Goal: Task Accomplishment & Management: Use online tool/utility

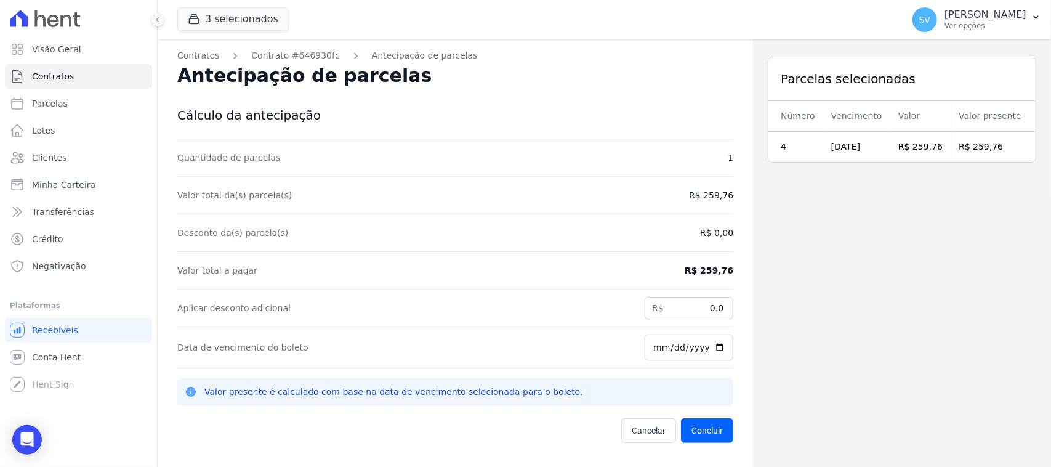
drag, startPoint x: 706, startPoint y: 195, endPoint x: 465, endPoint y: 263, distance: 250.1
click at [705, 195] on dd "R$ 259,76" at bounding box center [711, 195] width 44 height 12
click at [823, 246] on div "Parcelas selecionadas Número Vencimento Valor Valor presente 4 10/09/2025 R$ 25…" at bounding box center [902, 272] width 298 height 467
drag, startPoint x: 386, startPoint y: 79, endPoint x: 190, endPoint y: 58, distance: 197.5
click at [190, 58] on div "Contratos Contrato #646930fc Antecipação de parcelas Antecipação de parcelas Cá…" at bounding box center [455, 272] width 595 height 467
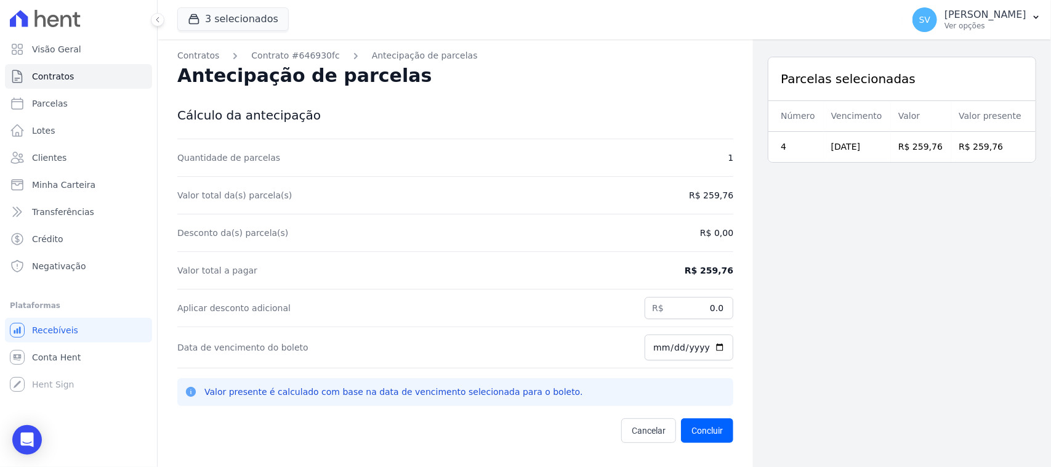
drag, startPoint x: 488, startPoint y: 94, endPoint x: 430, endPoint y: 90, distance: 58.7
click at [486, 97] on div "Antecipação de parcelas" at bounding box center [455, 83] width 556 height 42
click at [429, 102] on div "Antecipação de parcelas" at bounding box center [455, 83] width 556 height 42
click at [429, 100] on div "Antecipação de parcelas" at bounding box center [455, 83] width 556 height 42
click at [433, 97] on div "Antecipação de parcelas" at bounding box center [455, 83] width 556 height 42
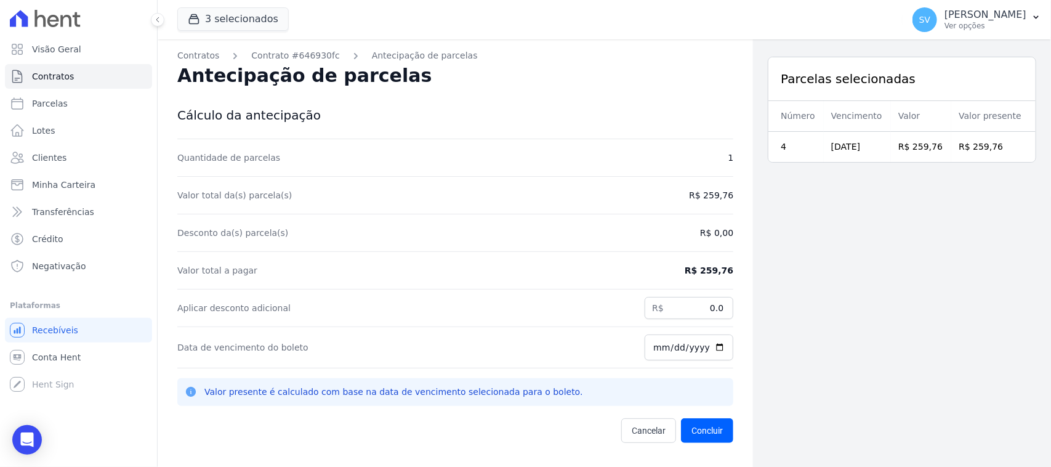
drag, startPoint x: 176, startPoint y: 75, endPoint x: 379, endPoint y: 75, distance: 203.2
click at [376, 75] on div "Contratos Contrato #646930fc Antecipação de parcelas Antecipação de parcelas Cá…" at bounding box center [455, 272] width 595 height 467
drag, startPoint x: 519, startPoint y: 85, endPoint x: 381, endPoint y: 20, distance: 153.2
click at [519, 86] on div "Antecipação de parcelas" at bounding box center [455, 83] width 556 height 42
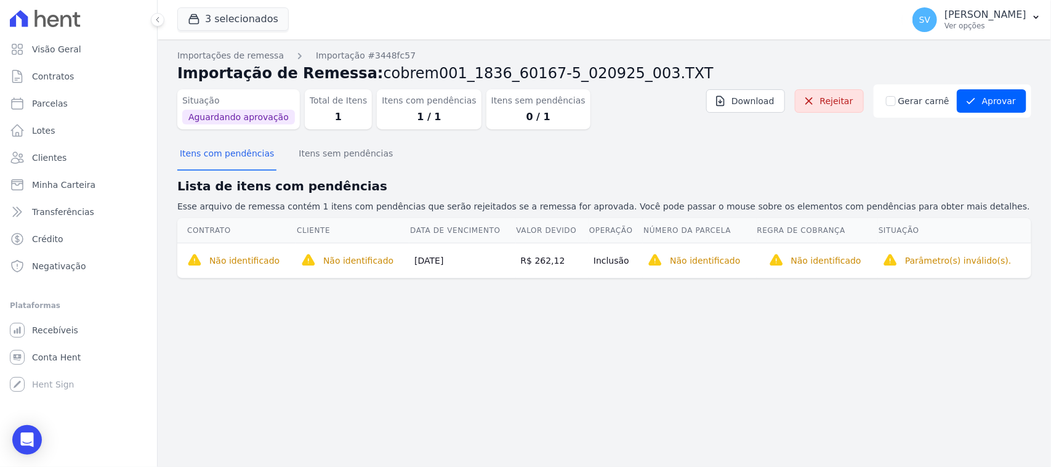
drag, startPoint x: 214, startPoint y: 202, endPoint x: 906, endPoint y: 219, distance: 692.9
click at [906, 219] on div "Lista de itens com pendências Esse arquivo de remessa contém 1 itens com pendên…" at bounding box center [604, 228] width 854 height 102
click at [654, 142] on div "Itens com pendências Itens sem pendências" at bounding box center [604, 154] width 854 height 30
click at [912, 179] on h2 "Lista de itens com pendências" at bounding box center [604, 186] width 854 height 18
click at [847, 100] on link "Rejeitar" at bounding box center [829, 100] width 69 height 23
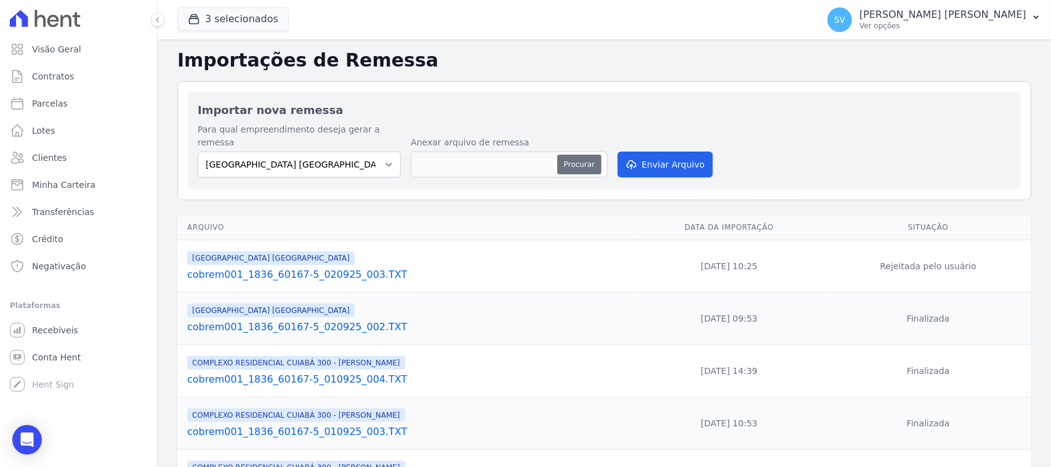
click at [570, 155] on button "Procurar" at bounding box center [579, 165] width 44 height 20
type input "cobrem001_1836_60167-5_020925_003.TXT"
click at [648, 153] on button "Enviar Arquivo" at bounding box center [665, 164] width 95 height 26
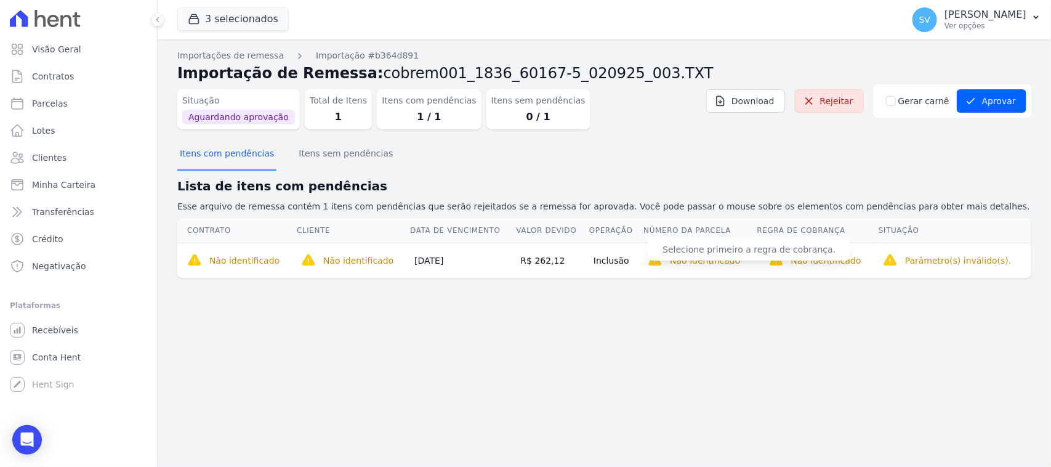
click at [703, 251] on span "Selecione primeiro a regra de cobrança." at bounding box center [749, 249] width 203 height 22
click at [839, 173] on section "Itens com pendências Itens sem pendências Lista de itens com pendências Esse ar…" at bounding box center [604, 208] width 854 height 139
click at [365, 356] on div "Importações de remessa Importação #b364d891 Importação de Remessa: cobrem001_18…" at bounding box center [604, 252] width 893 height 427
drag, startPoint x: 605, startPoint y: 143, endPoint x: 626, endPoint y: 226, distance: 85.3
click at [605, 145] on div "Itens com pendências Itens sem pendências" at bounding box center [604, 154] width 854 height 30
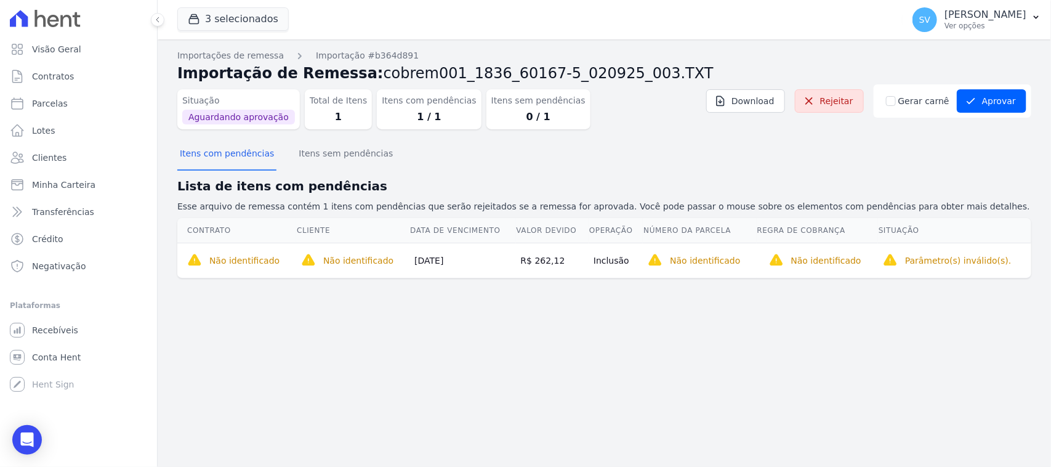
click at [640, 322] on div "Importações de remessa Importação #b364d891 Importação de Remessa: cobrem001_18…" at bounding box center [604, 252] width 893 height 427
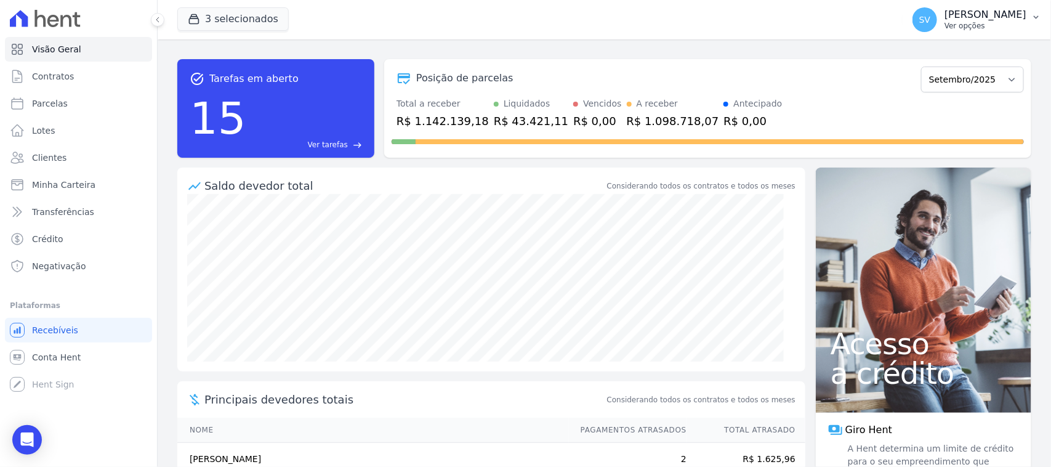
click at [945, 11] on p "[PERSON_NAME]" at bounding box center [986, 15] width 82 height 12
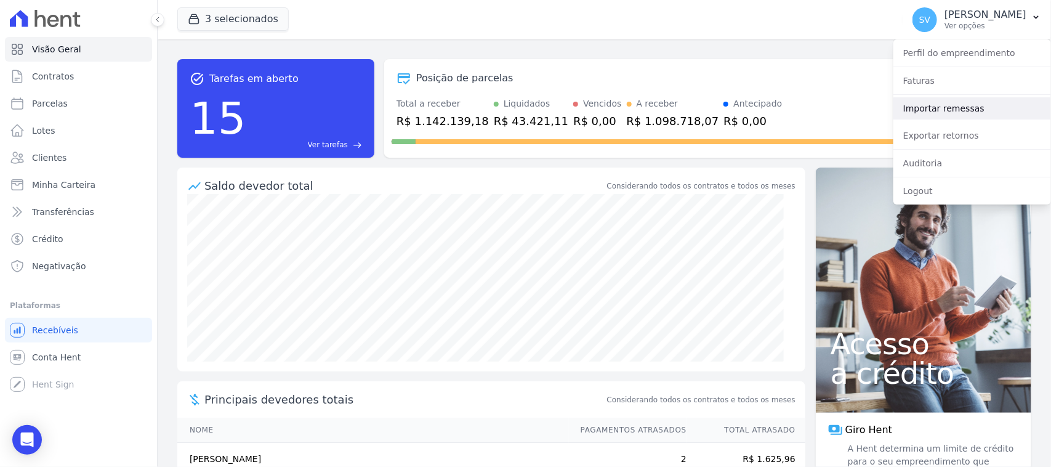
click at [949, 112] on link "Importar remessas" at bounding box center [972, 108] width 158 height 22
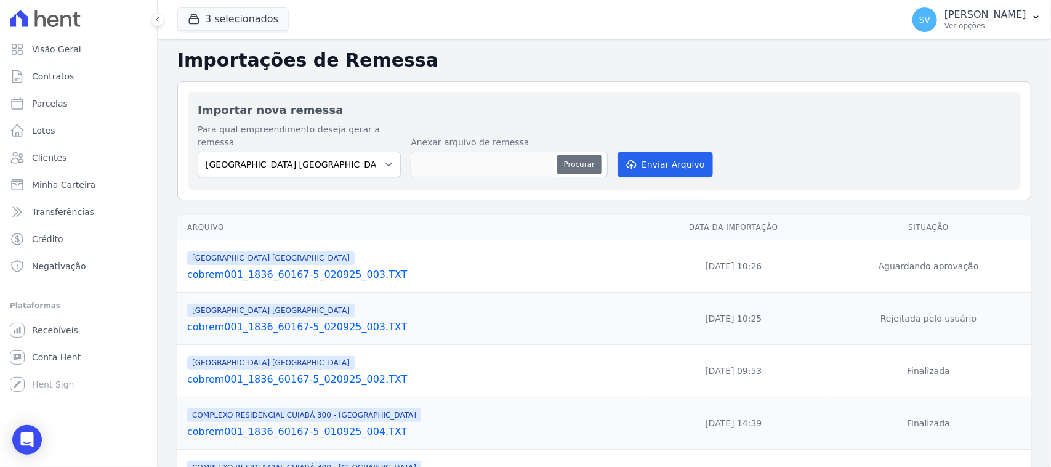
click at [587, 155] on button "Procurar" at bounding box center [579, 165] width 44 height 20
type input "cobrem001_1836_60167-5_020925_003.TXT"
click at [679, 151] on button "Enviar Arquivo" at bounding box center [665, 164] width 95 height 26
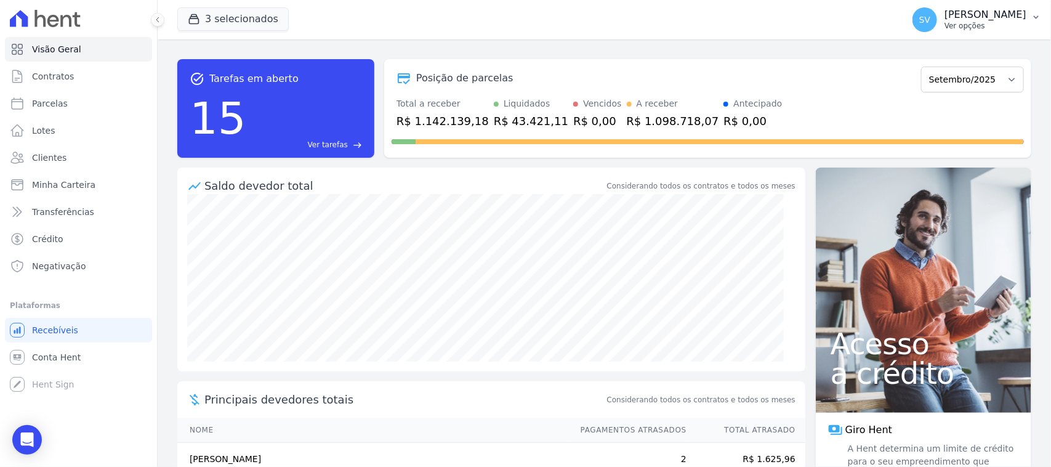
click at [945, 9] on p "[PERSON_NAME]" at bounding box center [986, 15] width 82 height 12
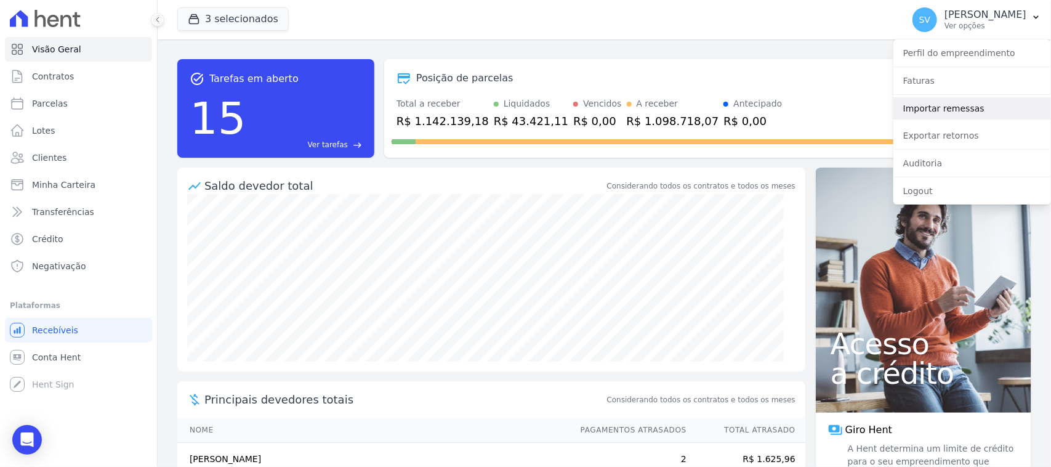
click at [946, 108] on link "Importar remessas" at bounding box center [972, 108] width 158 height 22
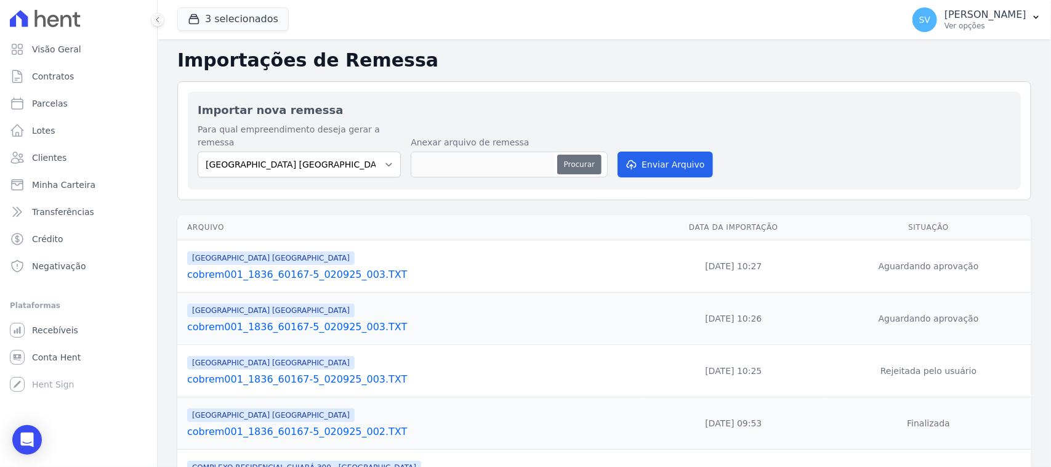
click at [568, 155] on button "Procurar" at bounding box center [579, 165] width 44 height 20
type input "cobrem001_1836_60167-5_020925_003.TXT"
click at [672, 161] on button "Enviar Arquivo" at bounding box center [665, 164] width 95 height 26
click at [341, 151] on select "[GEOGRAPHIC_DATA] COMPLEXO RESIDENCIAL [GEOGRAPHIC_DATA] 300 - [GEOGRAPHIC_DATA…" at bounding box center [299, 164] width 203 height 26
select select "a999329b-d322-46c5-b2df-9163b092fb9b"
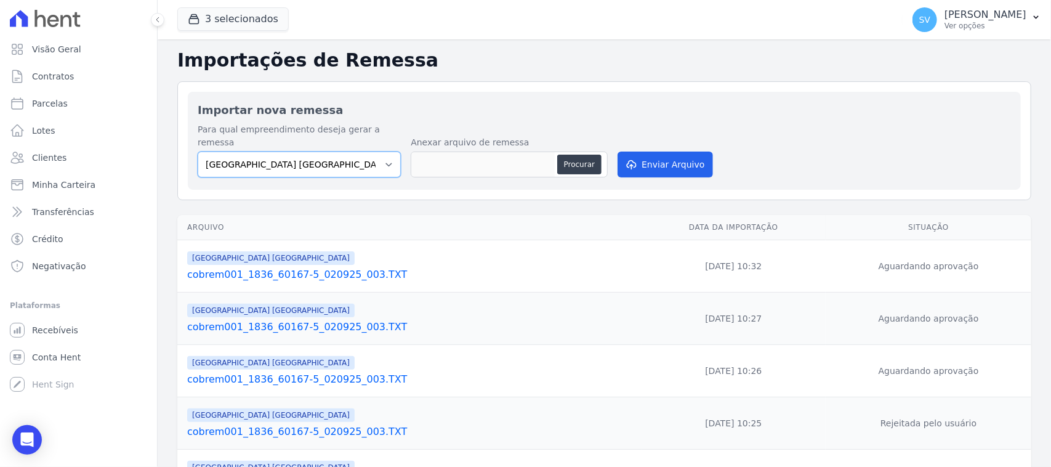
click at [198, 151] on select "[GEOGRAPHIC_DATA] COMPLEXO RESIDENCIAL [GEOGRAPHIC_DATA] 300 - [GEOGRAPHIC_DATA…" at bounding box center [299, 164] width 203 height 26
click at [600, 151] on div "Procurar" at bounding box center [509, 164] width 197 height 26
click at [590, 155] on button "Procurar" at bounding box center [579, 165] width 44 height 20
type input "cobrem001_1836_60167-5_020925_003.TXT"
click at [696, 151] on button "Enviar Arquivo" at bounding box center [665, 164] width 95 height 26
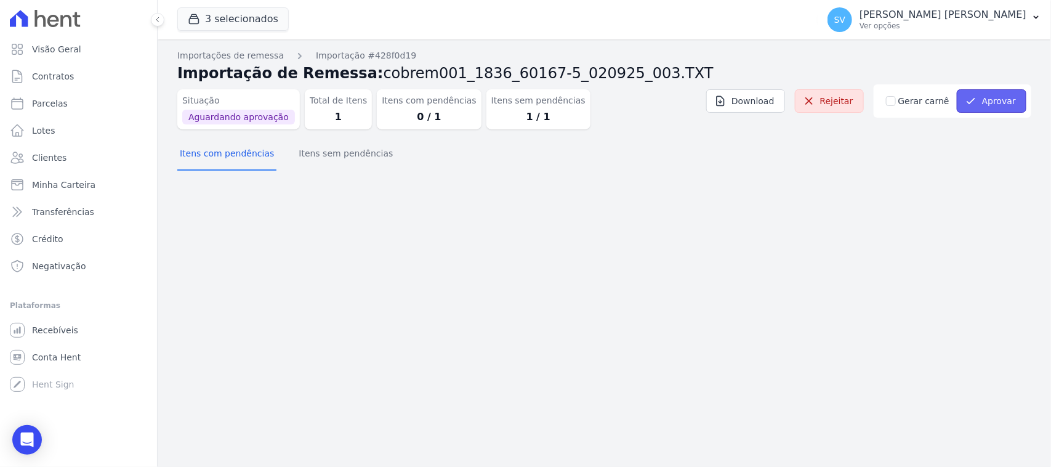
click at [986, 92] on button "Aprovar" at bounding box center [992, 100] width 70 height 23
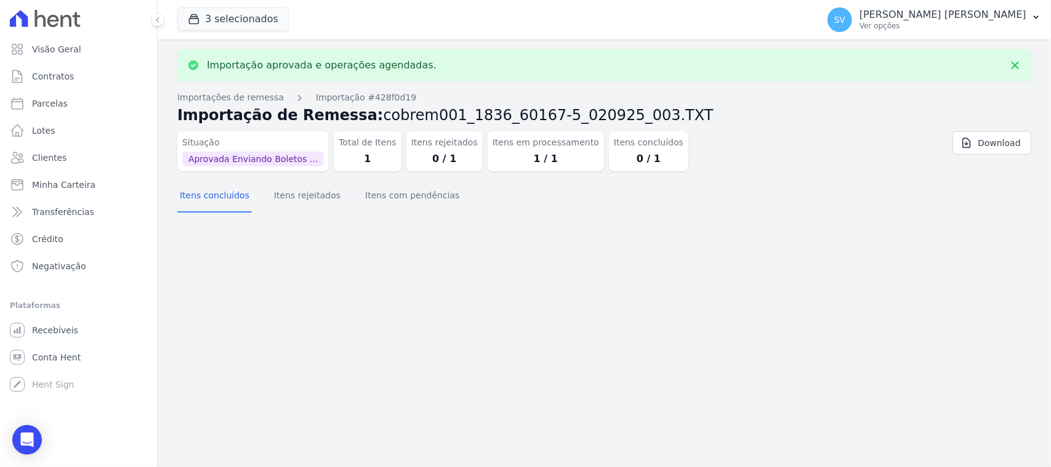
click at [568, 285] on div "Importação aprovada e operações agendadas. Importações de remessa Importação #4…" at bounding box center [604, 252] width 893 height 427
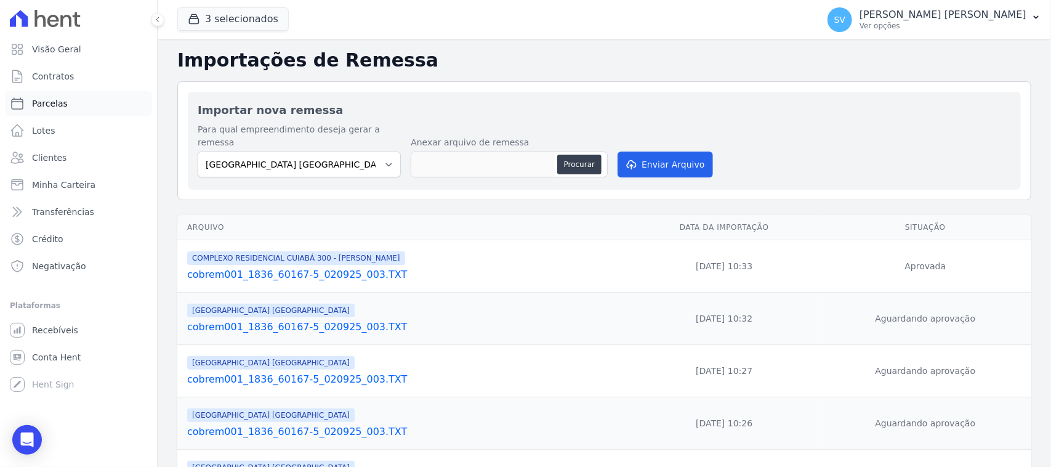
click at [92, 95] on link "Parcelas" at bounding box center [78, 103] width 147 height 25
select select
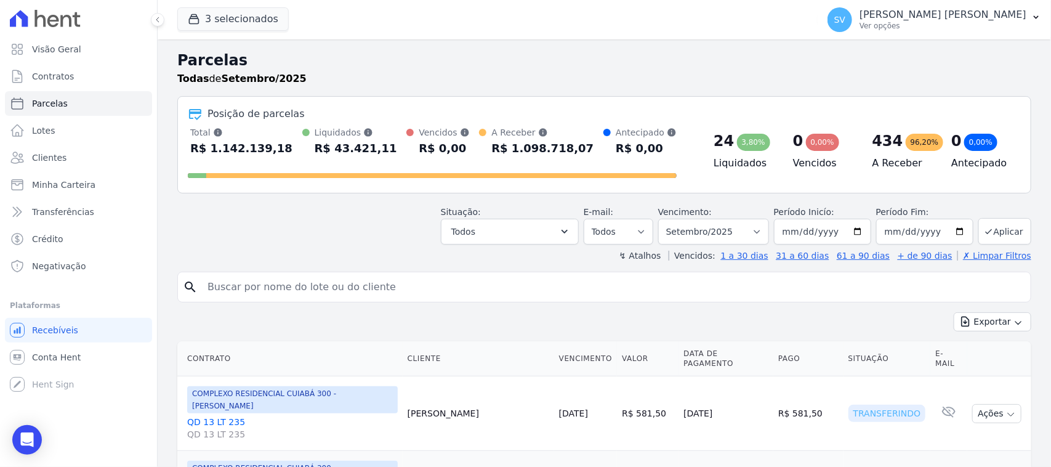
click at [333, 281] on input "search" at bounding box center [613, 287] width 826 height 25
click at [410, 282] on input "search" at bounding box center [613, 287] width 826 height 25
paste input "Micaelly Helena Serafin Pinto"
type input "Micaelly Helena Serafin Pinto"
select select
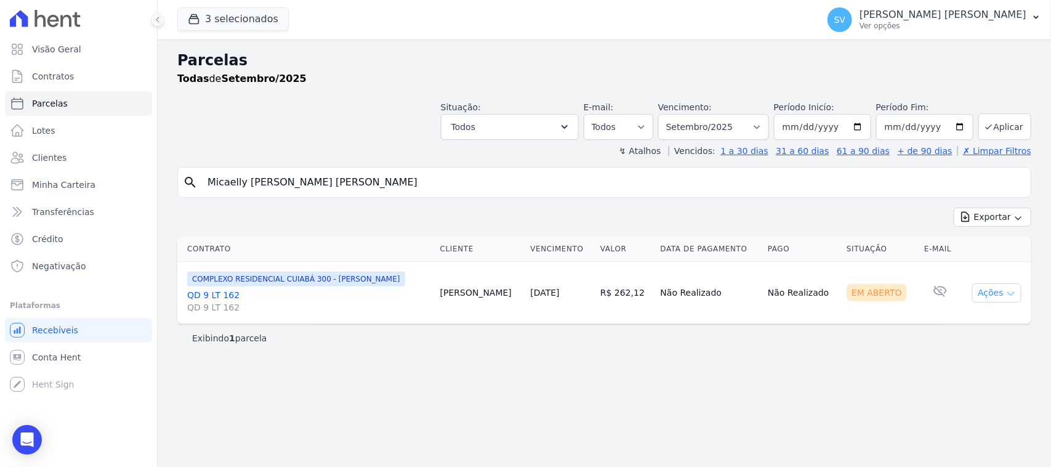
click at [988, 297] on button "Ações" at bounding box center [996, 292] width 49 height 19
click at [979, 323] on link "Ver boleto" at bounding box center [992, 321] width 118 height 23
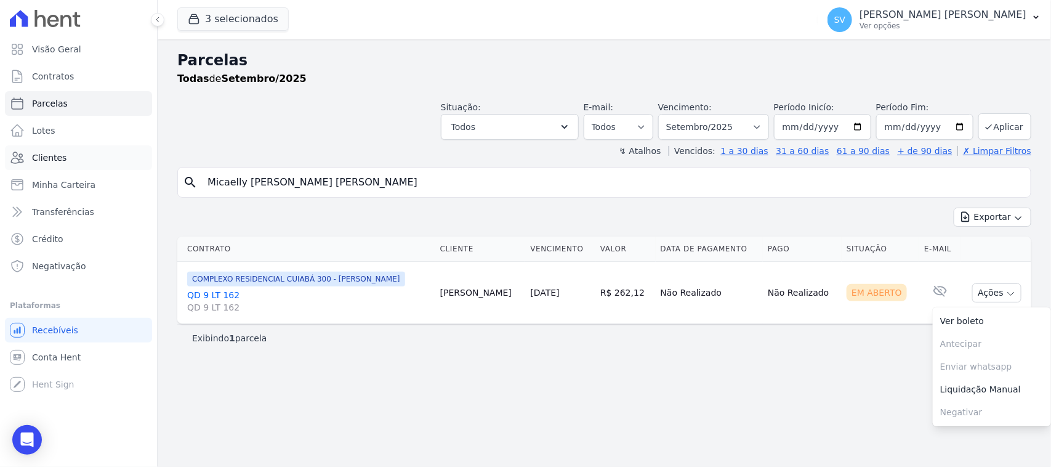
click at [95, 151] on link "Clientes" at bounding box center [78, 157] width 147 height 25
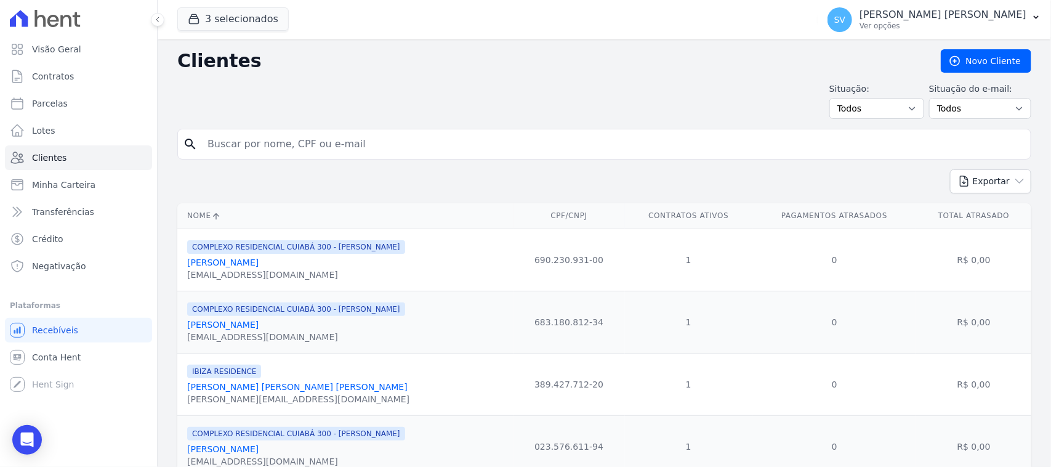
click at [356, 150] on input "search" at bounding box center [613, 144] width 826 height 25
drag, startPoint x: 356, startPoint y: 150, endPoint x: 318, endPoint y: 146, distance: 37.7
click at [318, 146] on input "search" at bounding box center [613, 144] width 826 height 25
type input "MICAELLY HELENA SERAFIN PINTO"
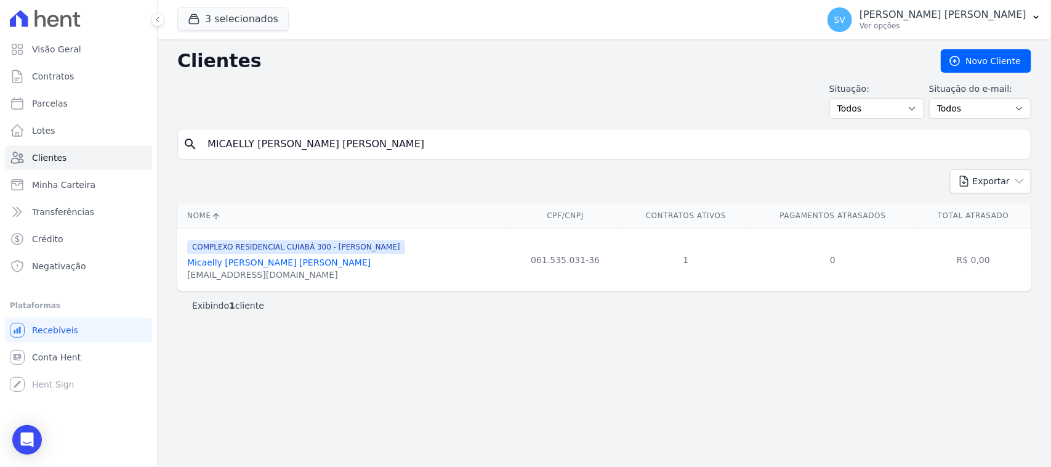
click at [278, 262] on link "Micaelly Helena Serafin Pinto" at bounding box center [278, 262] width 183 height 10
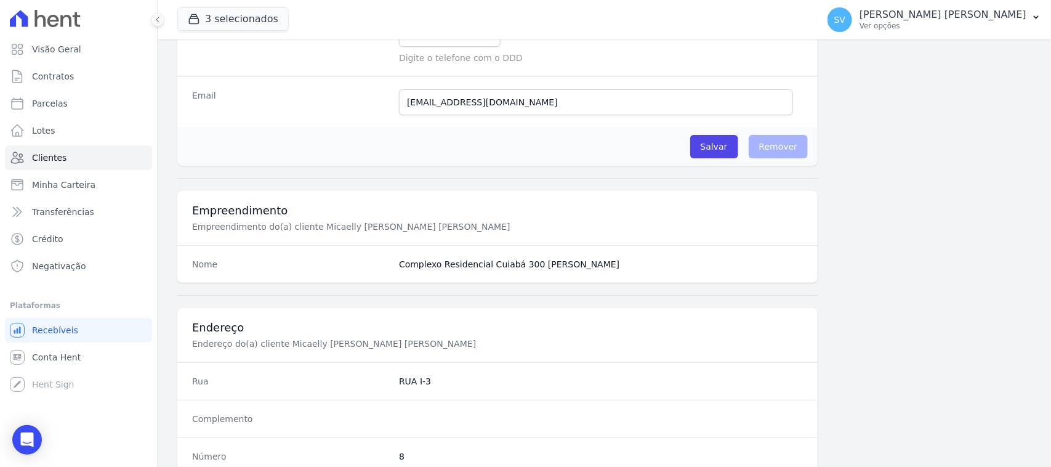
scroll to position [308, 0]
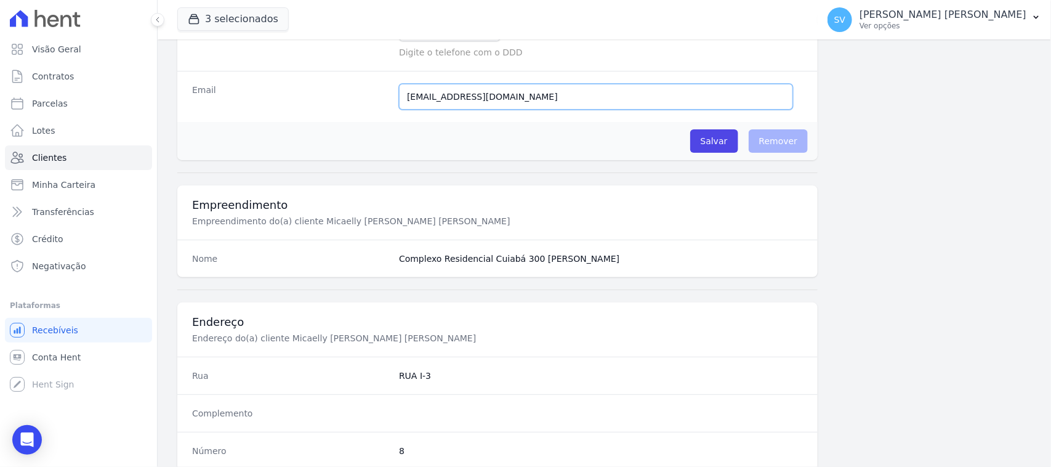
drag, startPoint x: 551, startPoint y: 97, endPoint x: 303, endPoint y: 94, distance: 248.2
click at [303, 94] on div "Email micaellyhelena15@gmail.com Email confirmado." at bounding box center [497, 96] width 640 height 51
click at [706, 148] on input "Salvar" at bounding box center [714, 140] width 48 height 23
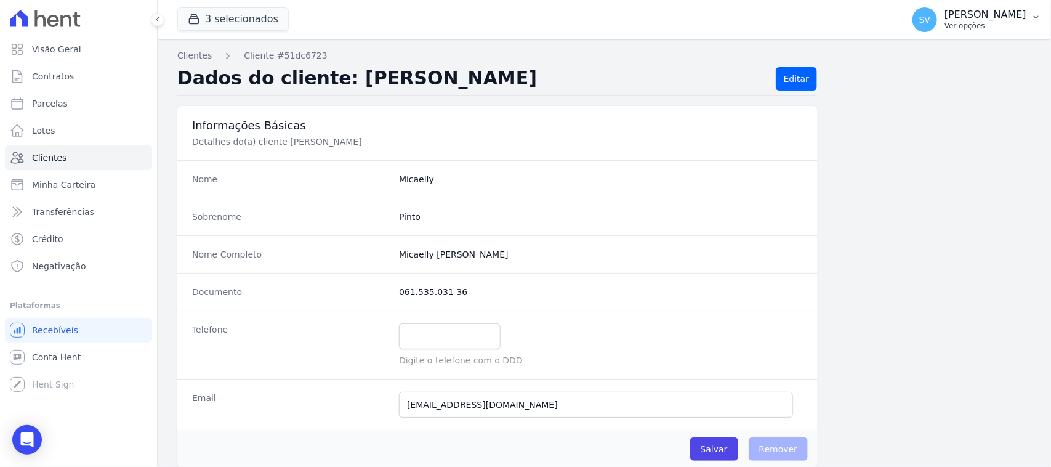
click at [913, 9] on div "SV [PERSON_NAME] Ver opções" at bounding box center [970, 19] width 114 height 25
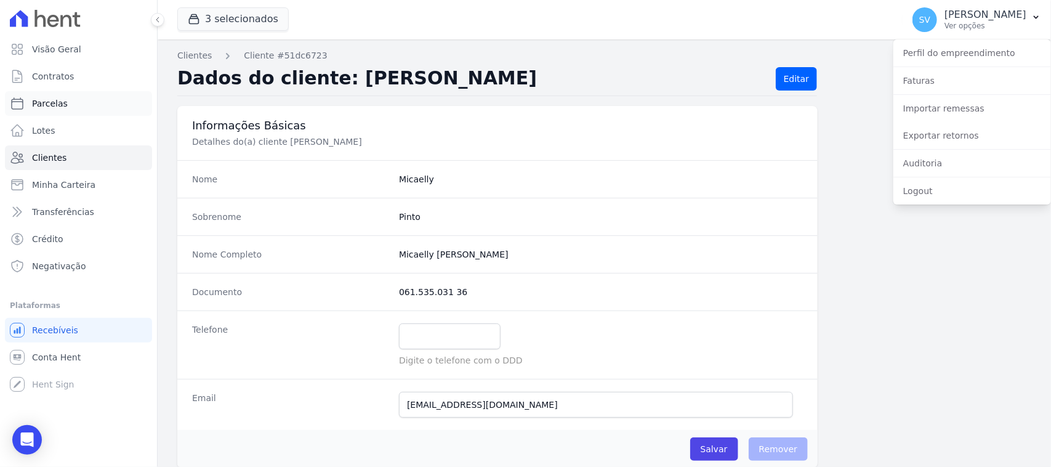
click at [99, 97] on link "Parcelas" at bounding box center [78, 103] width 147 height 25
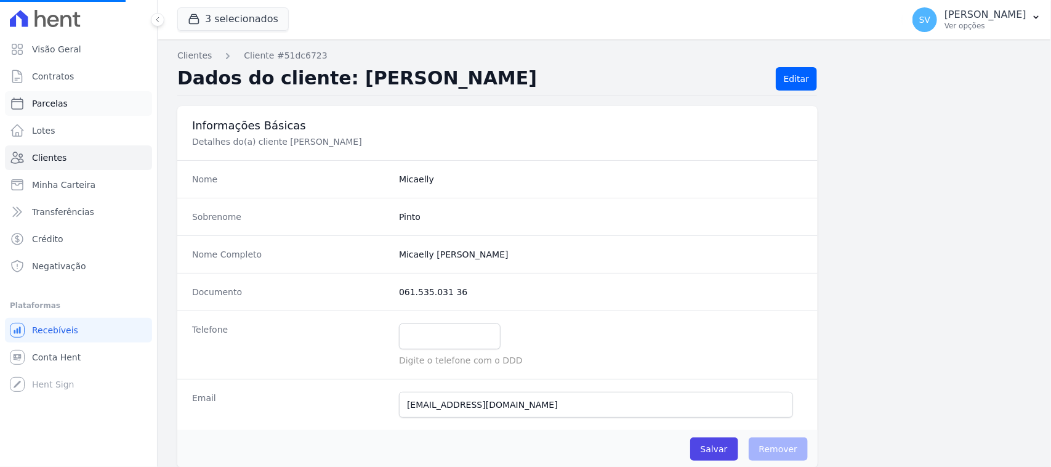
select select
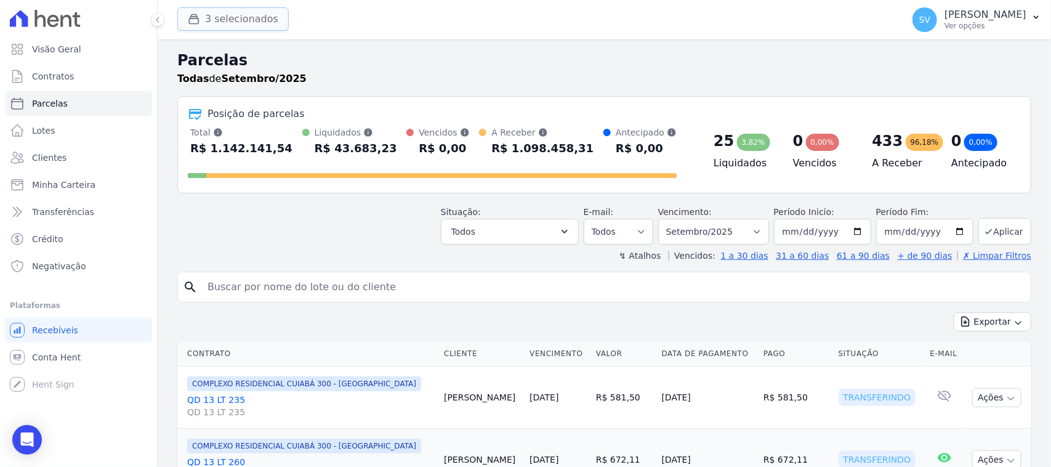
click at [248, 22] on button "3 selecionados" at bounding box center [232, 18] width 111 height 23
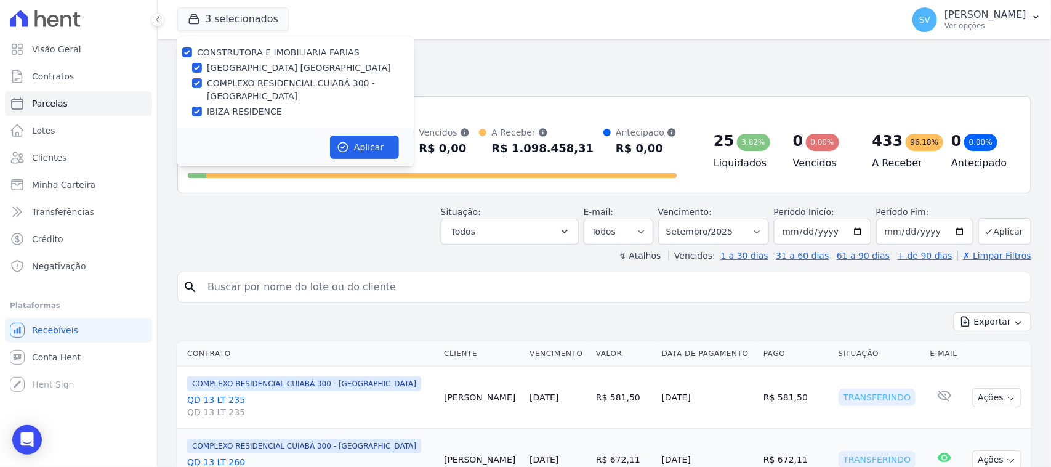
drag, startPoint x: 341, startPoint y: 299, endPoint x: 341, endPoint y: 288, distance: 10.5
click at [341, 296] on input "search" at bounding box center [613, 287] width 826 height 25
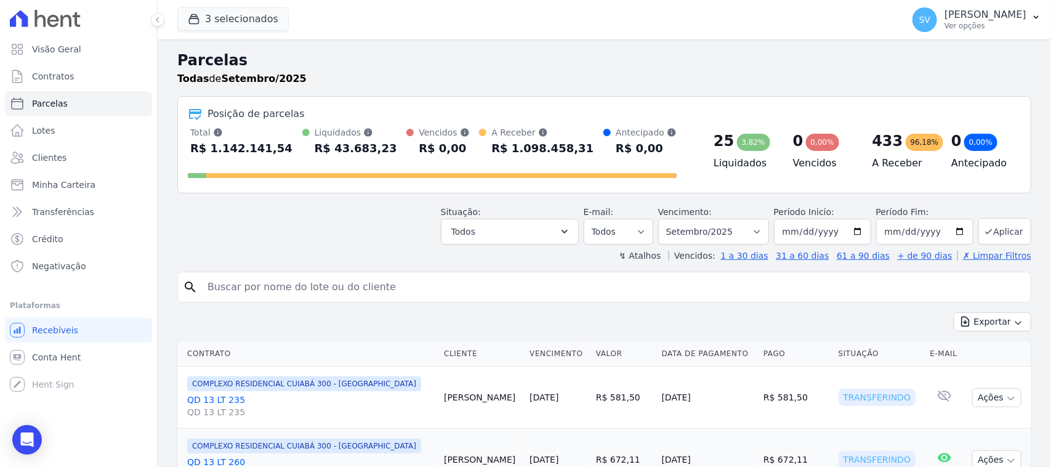
click at [363, 283] on input "search" at bounding box center [613, 287] width 826 height 25
type input "ELIEVERSON [PERSON_NAME]"
select select
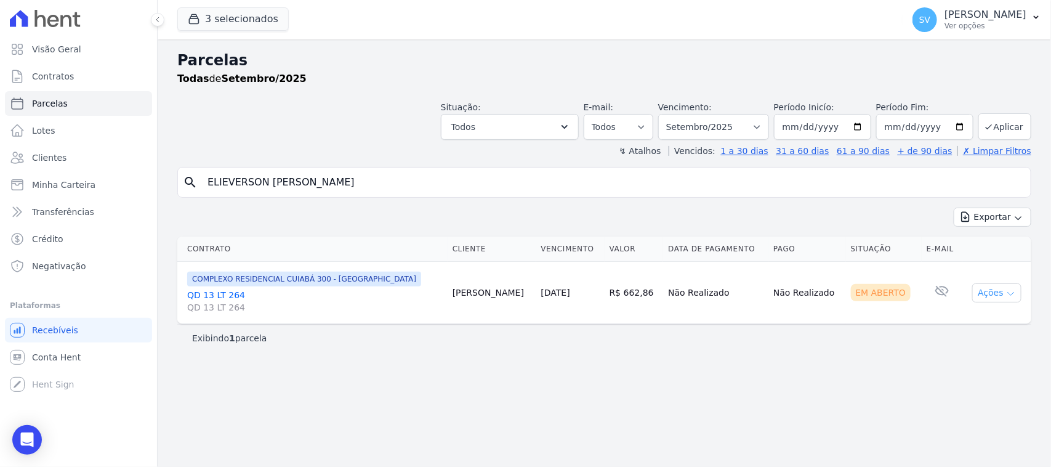
click at [983, 294] on button "Ações" at bounding box center [996, 292] width 49 height 19
click at [978, 318] on link "Ver boleto" at bounding box center [992, 321] width 118 height 23
click at [985, 330] on link "Ver boleto" at bounding box center [992, 321] width 118 height 23
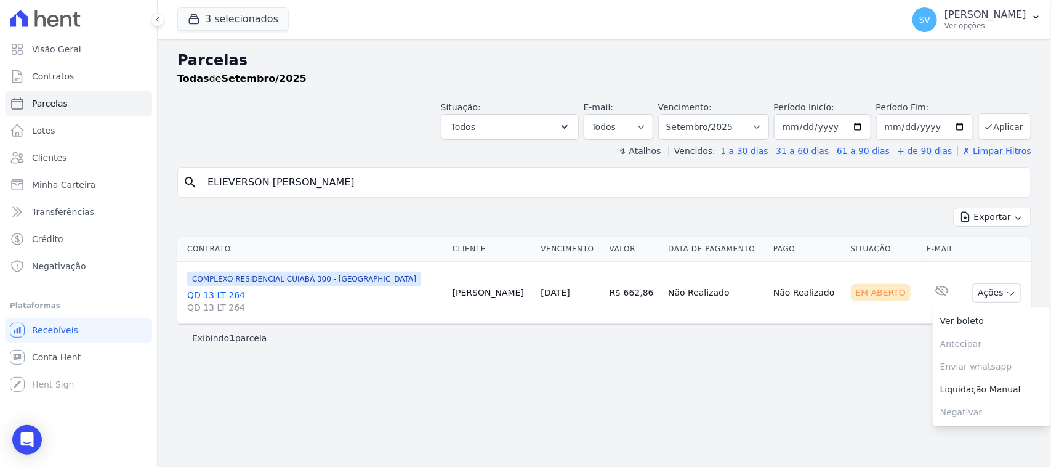
drag, startPoint x: 435, startPoint y: 182, endPoint x: 164, endPoint y: 166, distance: 270.8
click at [164, 166] on div "Parcelas Todas de Setembro/2025 Situação: Agendado Em Aberto Pago Processando C…" at bounding box center [604, 252] width 893 height 427
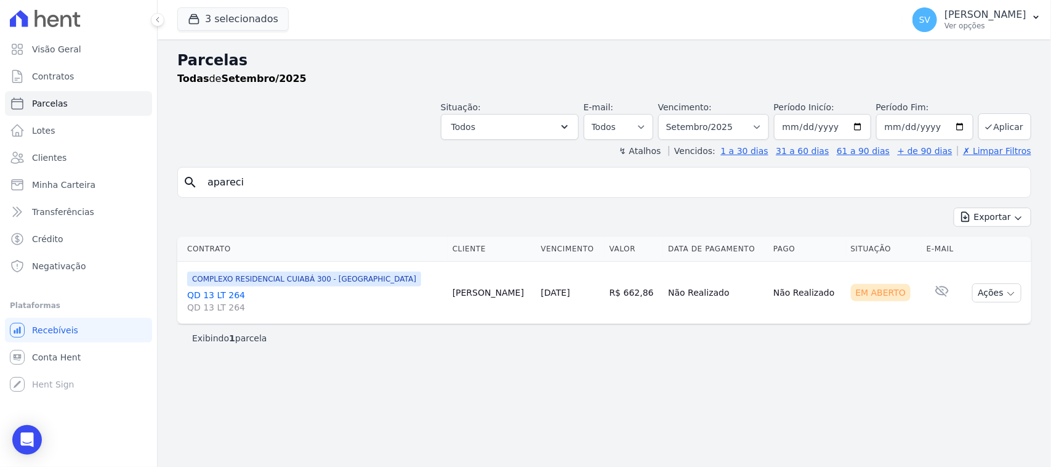
type input "APARECIDA FRANCISCA DA SILVA"
click at [701, 123] on select "Filtrar por período ──────── Todos os meses Outubro/2022 Novembro/2022 Dezembro…" at bounding box center [713, 127] width 111 height 26
select select "08/2025"
click at [674, 114] on select "Filtrar por período ──────── Todos os meses Outubro/2022 Novembro/2022 Dezembro…" at bounding box center [713, 127] width 111 height 26
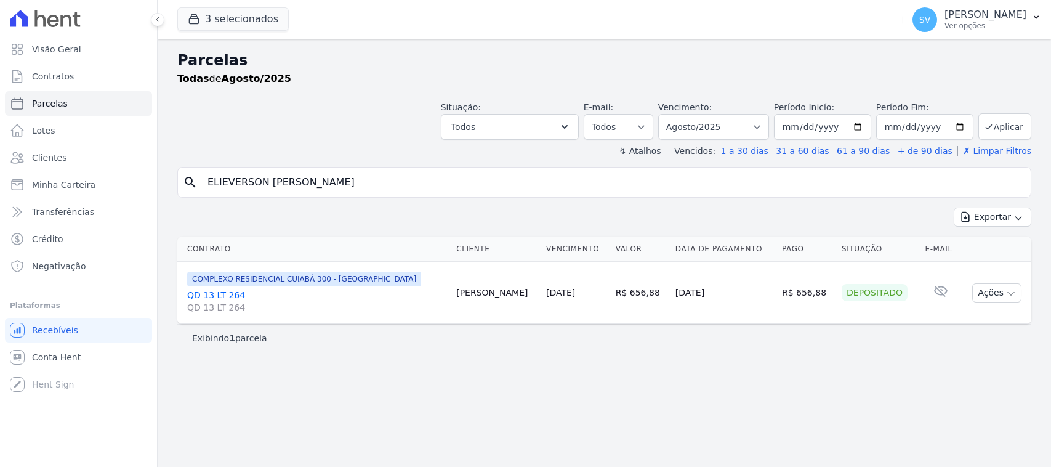
select select
drag, startPoint x: 506, startPoint y: 176, endPoint x: 171, endPoint y: 186, distance: 335.7
click at [171, 186] on div "Parcelas Todas de Agosto/2025 Situação: Agendado Em Aberto Pago Processando Can…" at bounding box center [604, 252] width 893 height 427
type input "APARECIDA [PERSON_NAME]"
select select
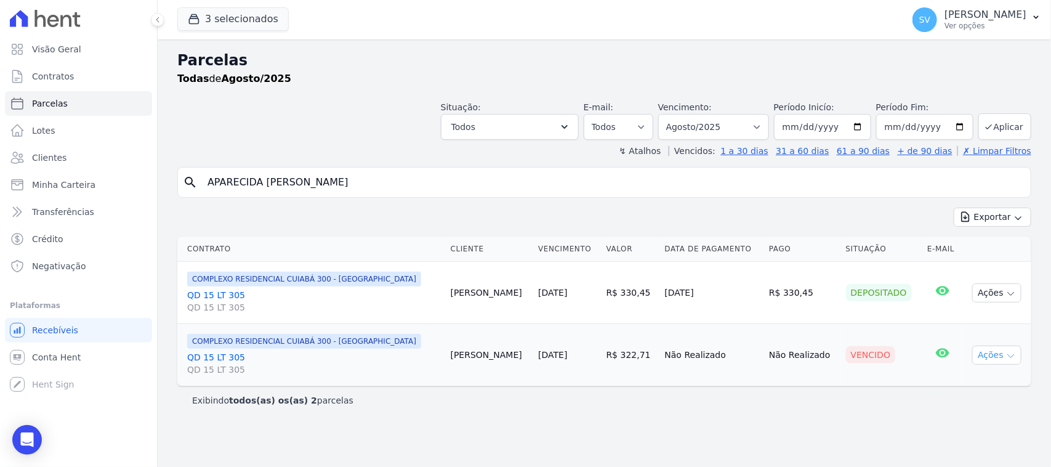
click at [980, 360] on button "Ações" at bounding box center [996, 354] width 49 height 19
click at [961, 381] on link "Ver boleto" at bounding box center [992, 383] width 118 height 23
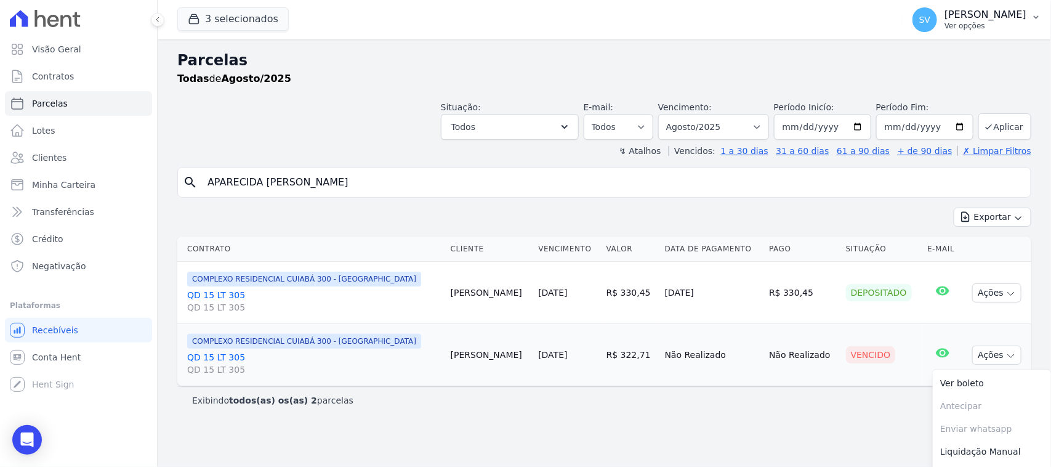
click at [987, 17] on p "[PERSON_NAME]" at bounding box center [986, 15] width 82 height 12
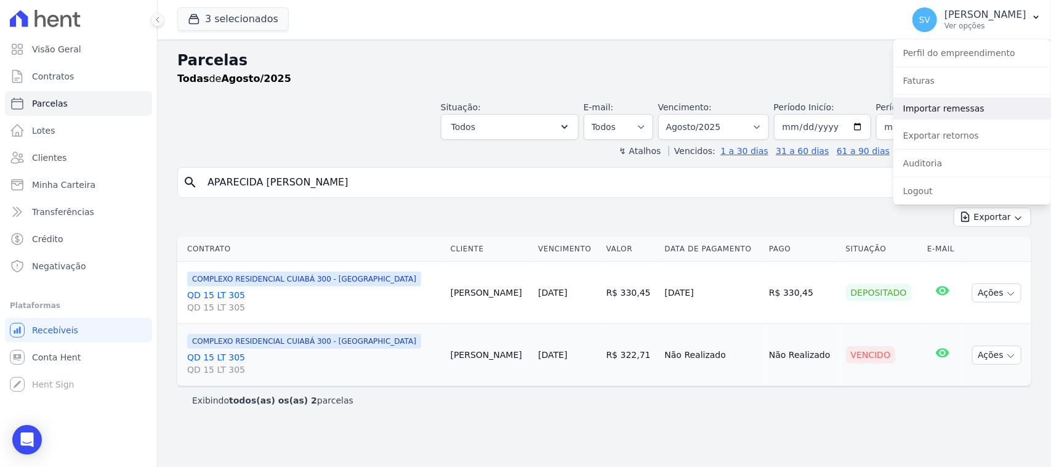
click at [954, 107] on link "Importar remessas" at bounding box center [972, 108] width 158 height 22
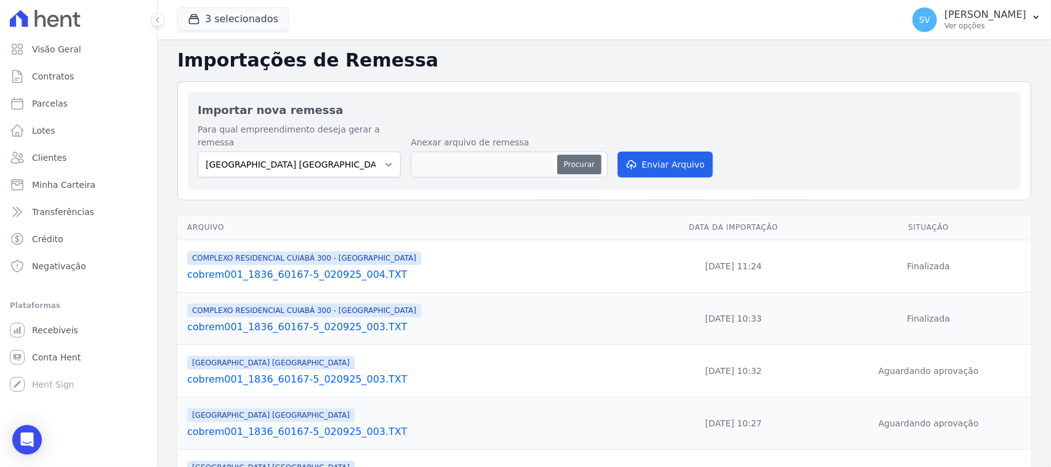
click at [586, 155] on button "Procurar" at bounding box center [579, 165] width 44 height 20
type input "cobrem001_1836_60167-5_020925_005.TXT"
click at [655, 152] on button "Enviar Arquivo" at bounding box center [665, 164] width 95 height 26
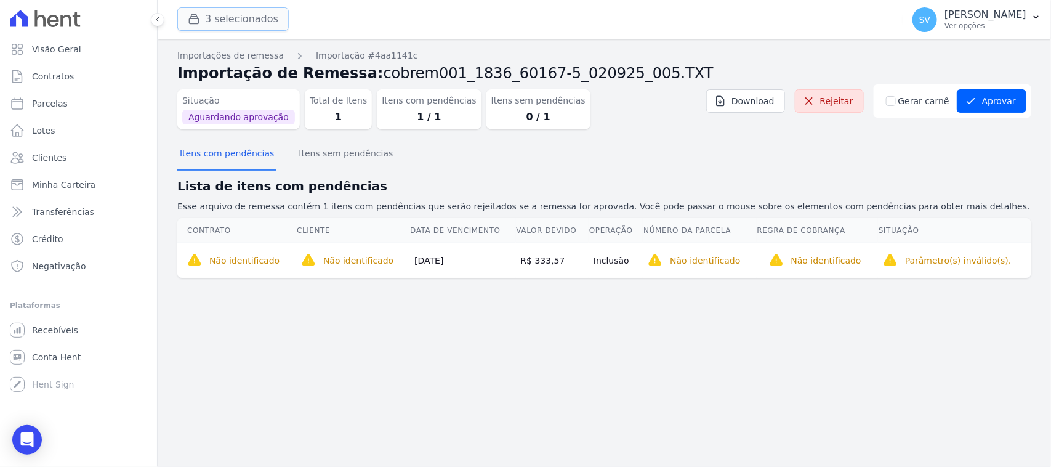
click at [201, 25] on button "3 selecionados" at bounding box center [232, 18] width 111 height 23
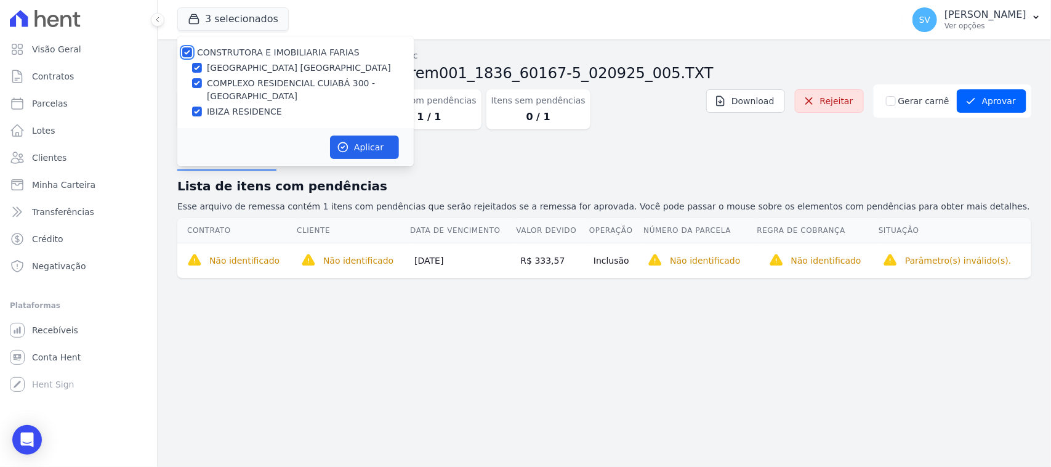
click at [185, 47] on input "CONSTRUTORA E IMOBILIARIA FARIAS" at bounding box center [187, 52] width 10 height 10
checkbox input "false"
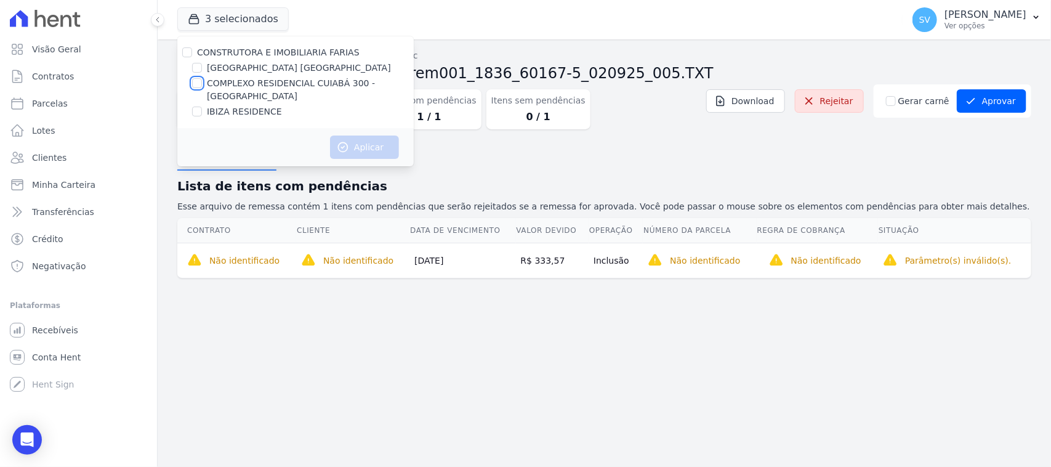
click at [200, 86] on input "COMPLEXO RESIDENCIAL CUIABÁ 300 - [GEOGRAPHIC_DATA]" at bounding box center [197, 83] width 10 height 10
checkbox input "true"
click at [347, 151] on icon "button" at bounding box center [343, 147] width 12 height 12
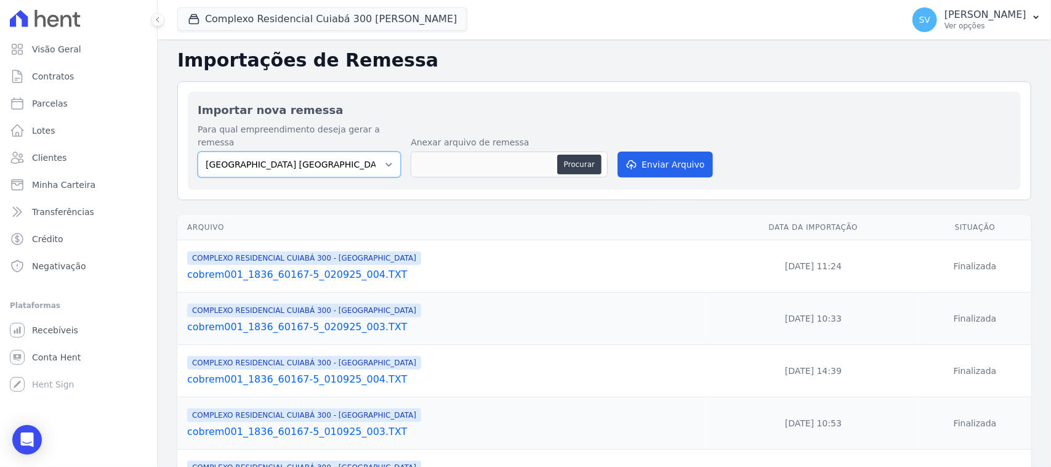
click at [293, 158] on select "BAHAMAS EAST VILLAGE COMPLEXO RESIDENCIAL CUIABÁ 300 - JOÃO DE BARRO IBIZA RESI…" at bounding box center [299, 164] width 203 height 26
select select "a999329b-d322-46c5-b2df-9163b092fb9b"
click at [198, 151] on select "BAHAMAS EAST VILLAGE COMPLEXO RESIDENCIAL CUIABÁ 300 - JOÃO DE BARRO IBIZA RESI…" at bounding box center [299, 164] width 203 height 26
click at [568, 155] on button "Procurar" at bounding box center [579, 165] width 44 height 20
type input "cobrem001_1836_60167-5_020925_005.TXT"
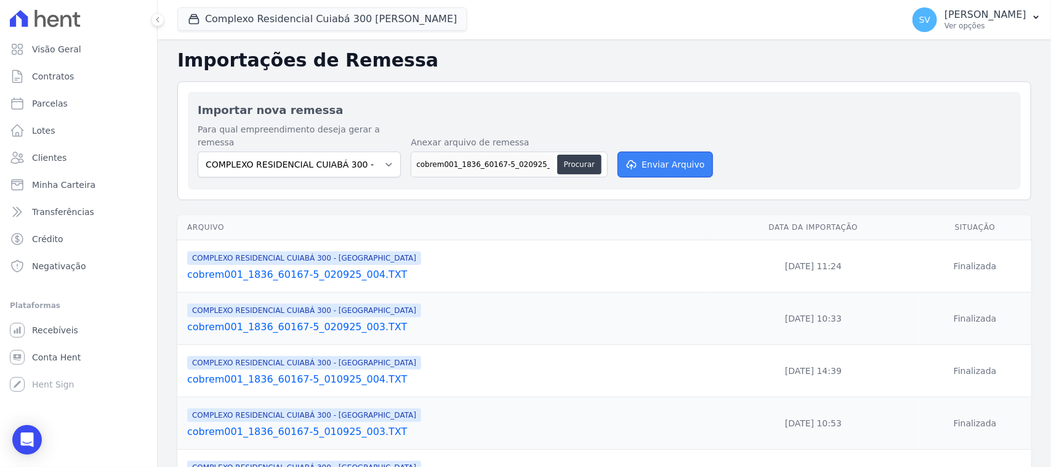
click at [651, 151] on button "Enviar Arquivo" at bounding box center [665, 164] width 95 height 26
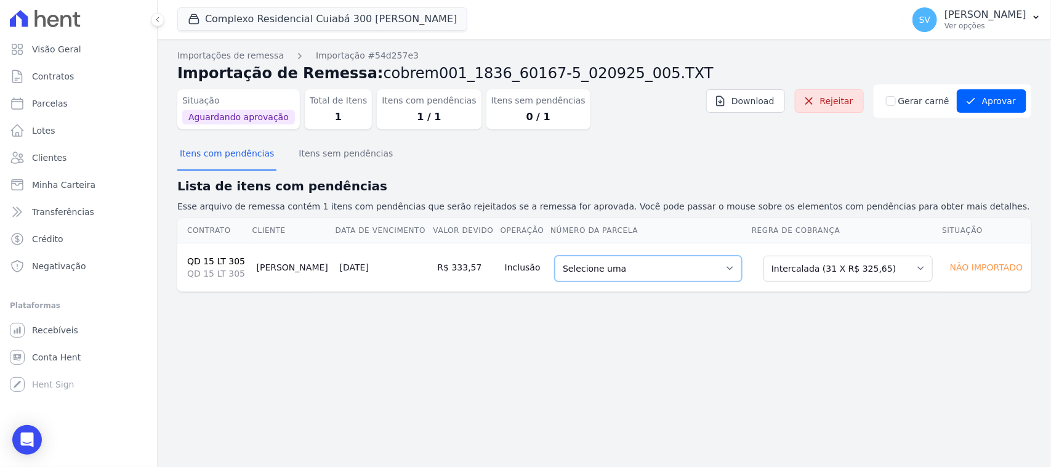
click at [687, 264] on select "Selecione uma 4 - [DATE] - R$ 325,65 - Agendado 5 - [DATE] - R$ 325,65 - Agenda…" at bounding box center [648, 269] width 187 height 26
click at [635, 323] on div "Importações de remessa Importação #54d257e3 Importação de Remessa: cobrem001_18…" at bounding box center [604, 252] width 893 height 427
click at [768, 268] on select "Selecione uma Nova Parcela Avulsa Parcela Avulsa Existente Intercalada (31 X R$…" at bounding box center [848, 269] width 169 height 26
drag, startPoint x: 678, startPoint y: 169, endPoint x: 655, endPoint y: 165, distance: 23.8
click at [674, 169] on div "Itens com pendências Itens sem pendências" at bounding box center [604, 154] width 854 height 30
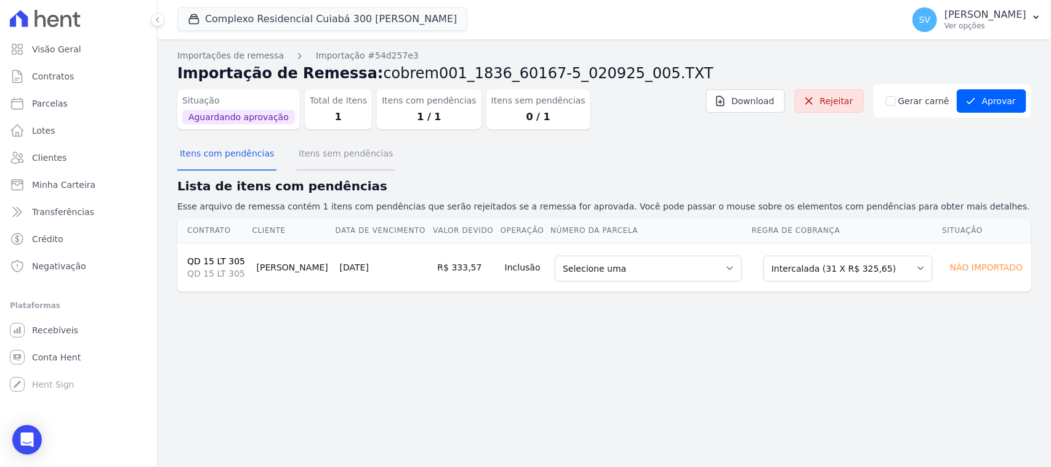
click at [326, 151] on button "Itens sem pendências" at bounding box center [345, 155] width 99 height 32
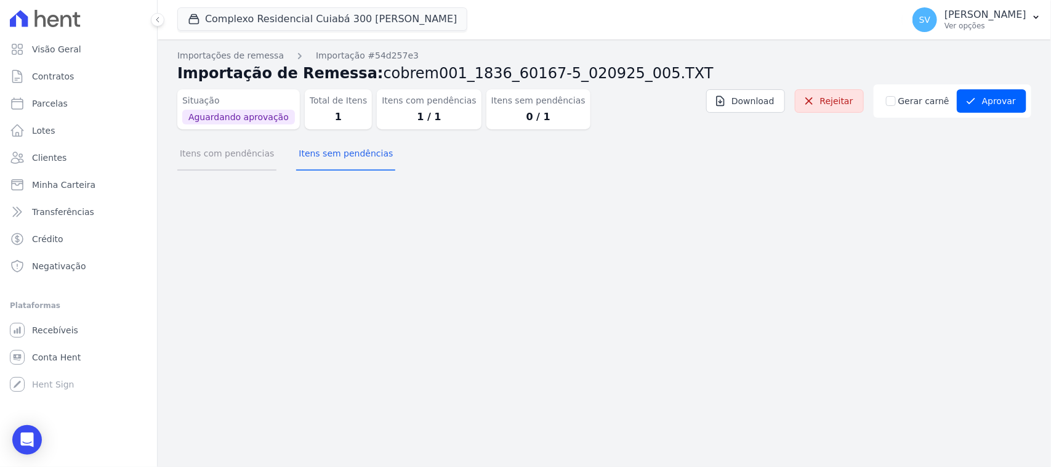
click at [242, 163] on button "Itens com pendências" at bounding box center [226, 155] width 99 height 32
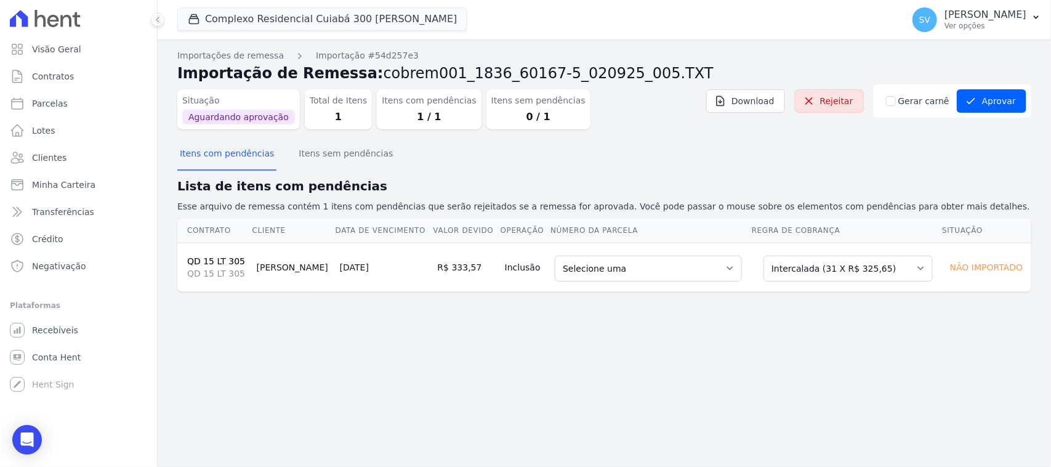
click at [597, 363] on div "Importações de remessa Importação #54d257e3 Importação de Remessa: cobrem001_18…" at bounding box center [604, 252] width 893 height 427
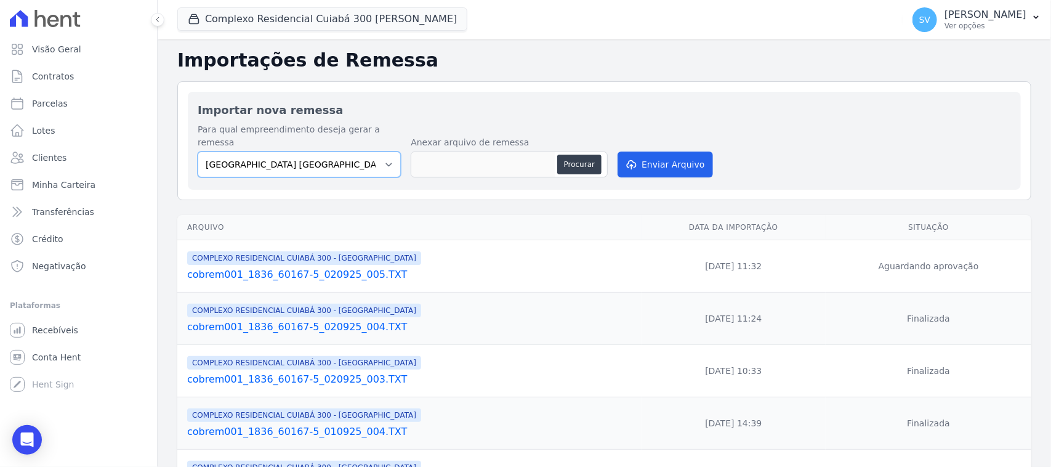
click at [349, 151] on select "BAHAMAS EAST VILLAGE COMPLEXO RESIDENCIAL CUIABÁ 300 - JOÃO DE BARRO IBIZA RESI…" at bounding box center [299, 164] width 203 height 26
select select "a999329b-d322-46c5-b2df-9163b092fb9b"
click at [198, 151] on select "BAHAMAS EAST VILLAGE COMPLEXO RESIDENCIAL CUIABÁ 300 - JOÃO DE BARRO IBIZA RESI…" at bounding box center [299, 164] width 203 height 26
click at [589, 155] on button "Procurar" at bounding box center [579, 165] width 44 height 20
type input "cobrem001_1836_60167-5_020925_005.TXT"
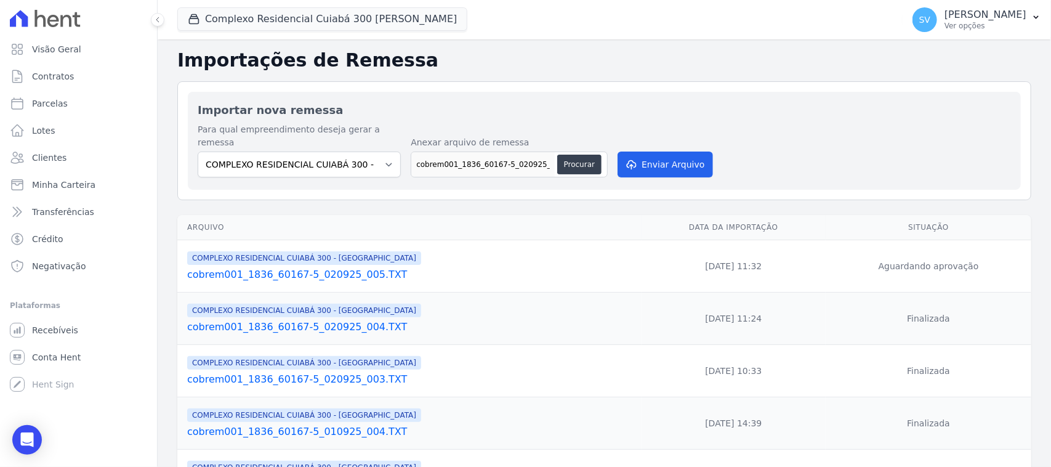
click at [643, 137] on div "Para qual empreendimento deseja gerar a remessa BAHAMAS EAST VILLAGE COMPLEXO R…" at bounding box center [604, 151] width 813 height 57
click at [645, 151] on button "Enviar Arquivo" at bounding box center [665, 164] width 95 height 26
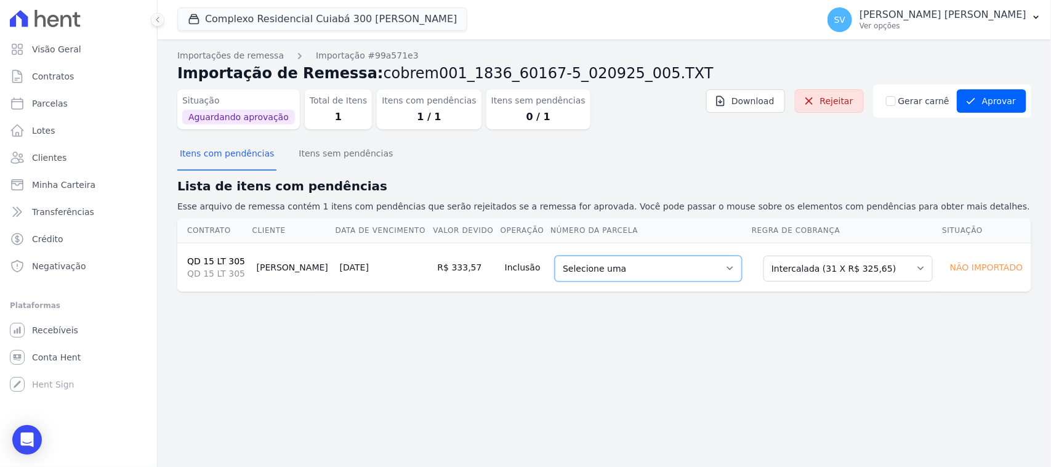
click at [635, 274] on select "Selecione uma 4 - 20/10/2025 - R$ 325,65 - Agendado 5 - 20/11/2025 - R$ 325,65 …" at bounding box center [648, 269] width 187 height 26
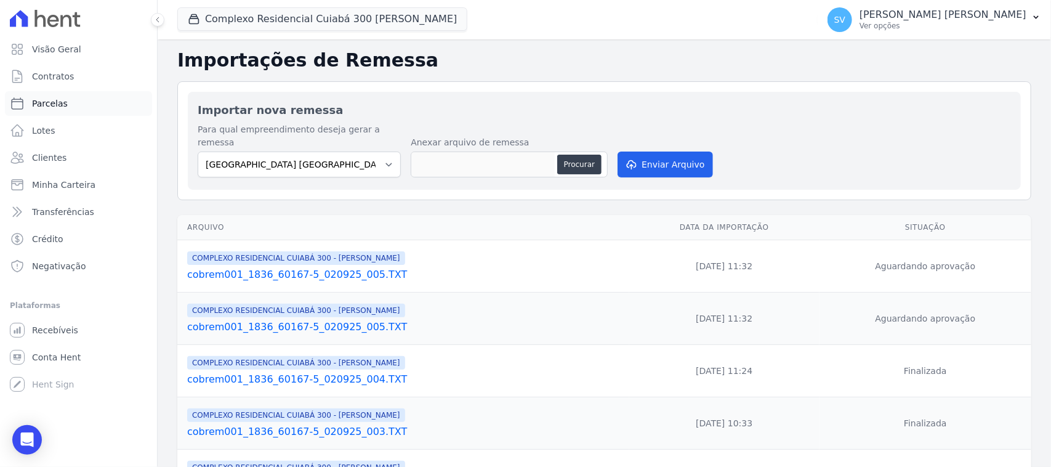
click at [70, 100] on link "Parcelas" at bounding box center [78, 103] width 147 height 25
select select
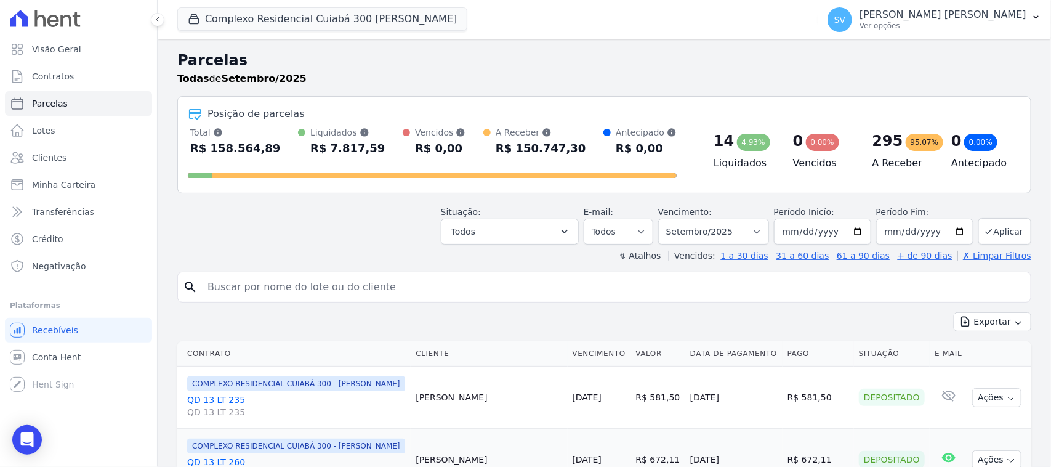
click at [376, 285] on input "search" at bounding box center [613, 287] width 826 height 25
click at [361, 281] on input "search" at bounding box center [613, 287] width 826 height 25
type input "thalita maria"
select select
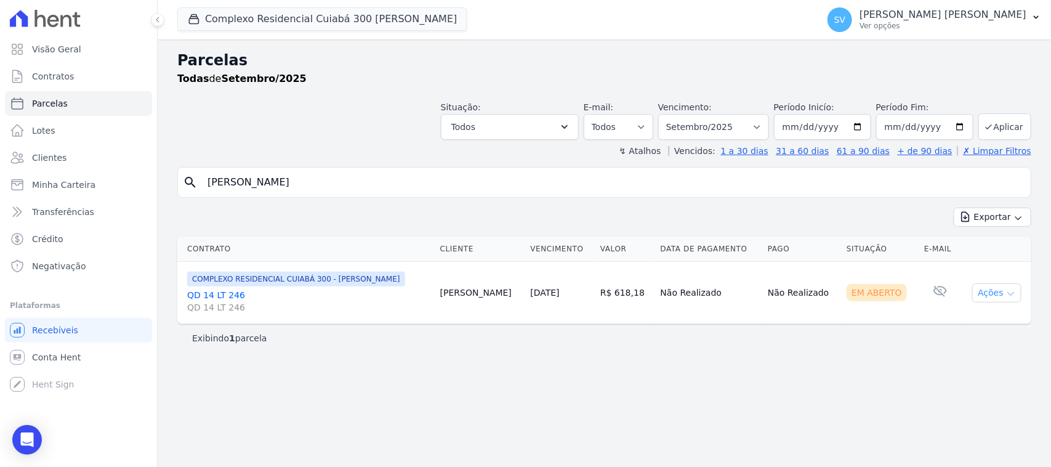
click at [994, 296] on button "Ações" at bounding box center [996, 292] width 49 height 19
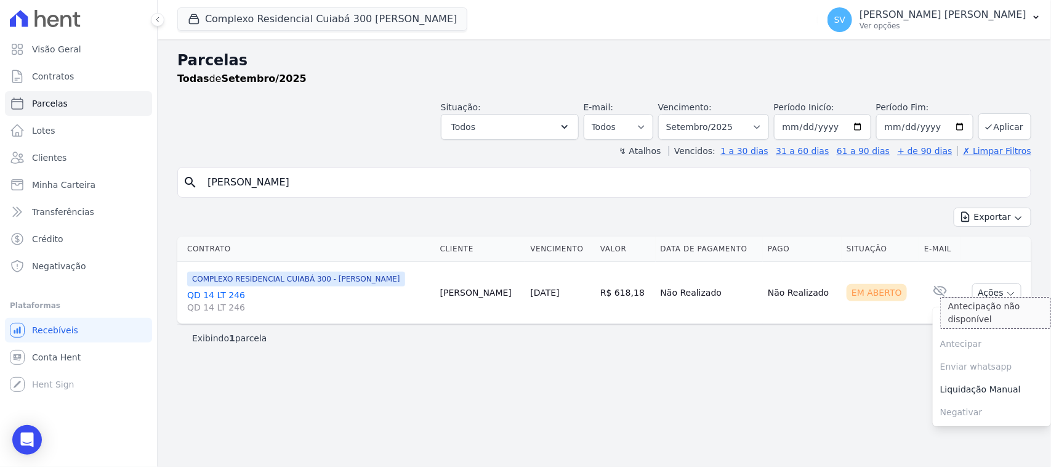
click at [953, 323] on div "Antecipação não disponível" at bounding box center [995, 313] width 111 height 32
click at [975, 314] on div "Antecipação não disponível" at bounding box center [995, 313] width 111 height 32
click at [983, 326] on link "Ver boleto" at bounding box center [992, 321] width 118 height 23
click at [709, 134] on select "Filtrar por período ──────── Todos os meses Abril/2024 Maio/2024 Junho/2024 Jul…" at bounding box center [713, 127] width 111 height 26
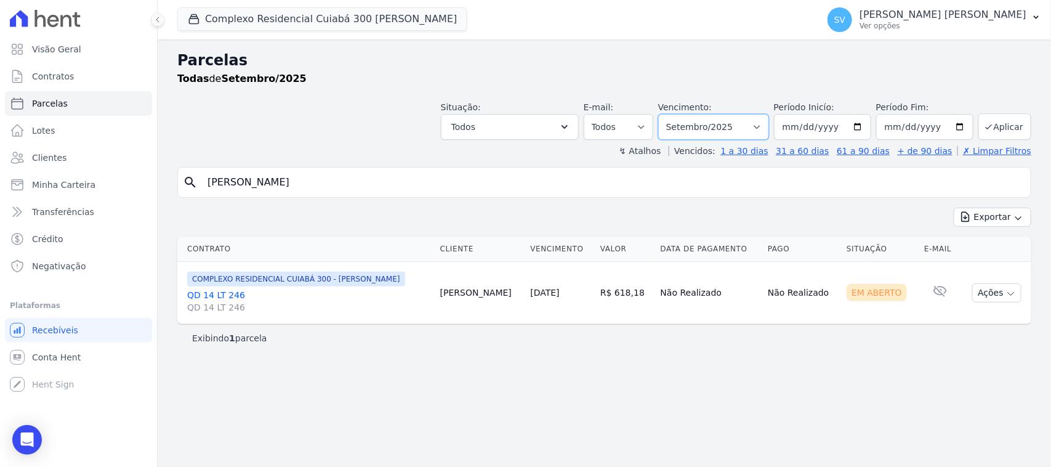
select select "08/2025"
click at [674, 114] on select "Filtrar por período ──────── Todos os meses Abril/2024 Maio/2024 Junho/2024 Jul…" at bounding box center [713, 127] width 111 height 26
select select
click at [995, 293] on button "Ações" at bounding box center [996, 292] width 49 height 19
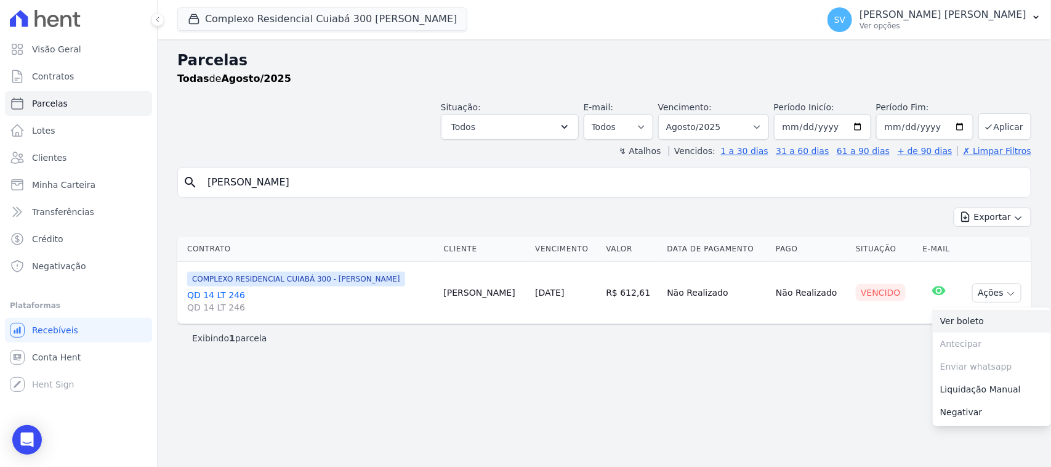
click at [983, 321] on link "Ver boleto" at bounding box center [992, 321] width 118 height 23
click at [988, 10] on p "[PERSON_NAME]" at bounding box center [943, 15] width 167 height 12
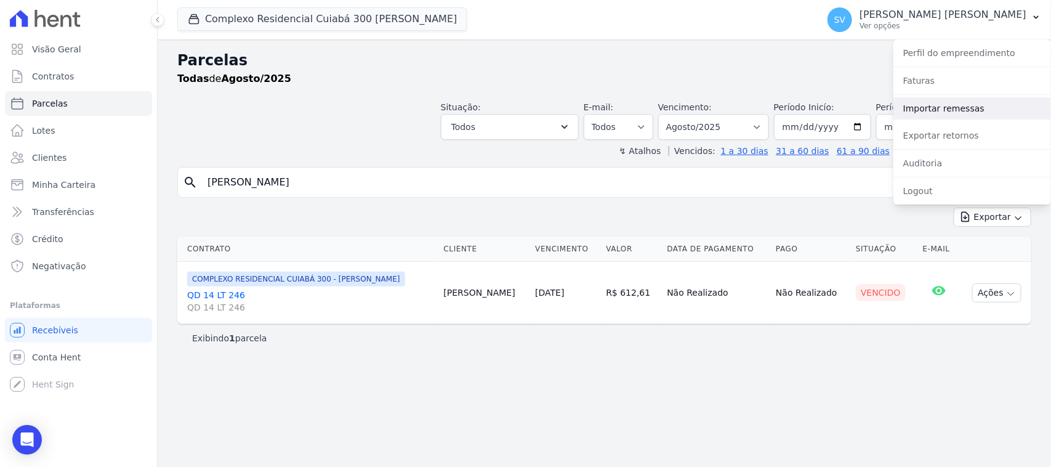
click at [949, 115] on link "Importar remessas" at bounding box center [972, 108] width 158 height 22
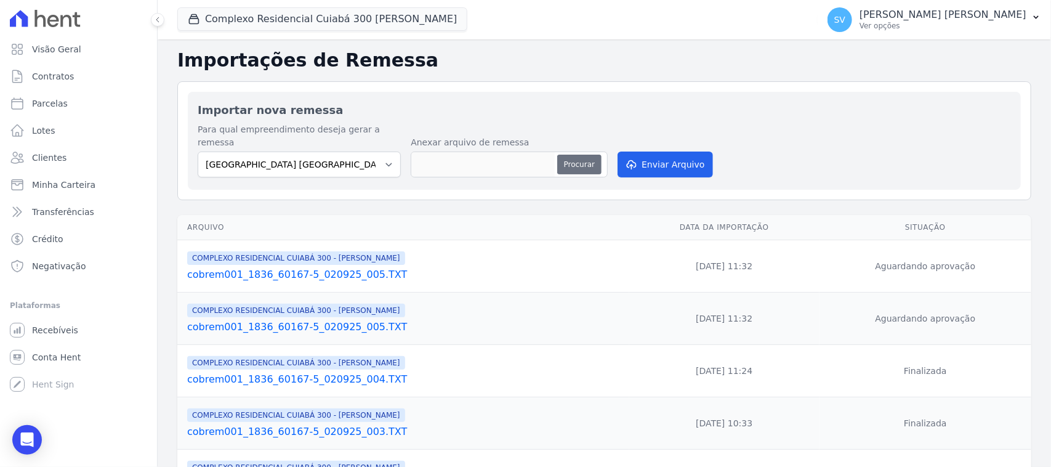
click at [576, 155] on button "Procurar" at bounding box center [579, 165] width 44 height 20
type input "cobrem001_1836_60167-5_020925_006.TXT"
click at [672, 151] on button "Enviar Arquivo" at bounding box center [665, 164] width 95 height 26
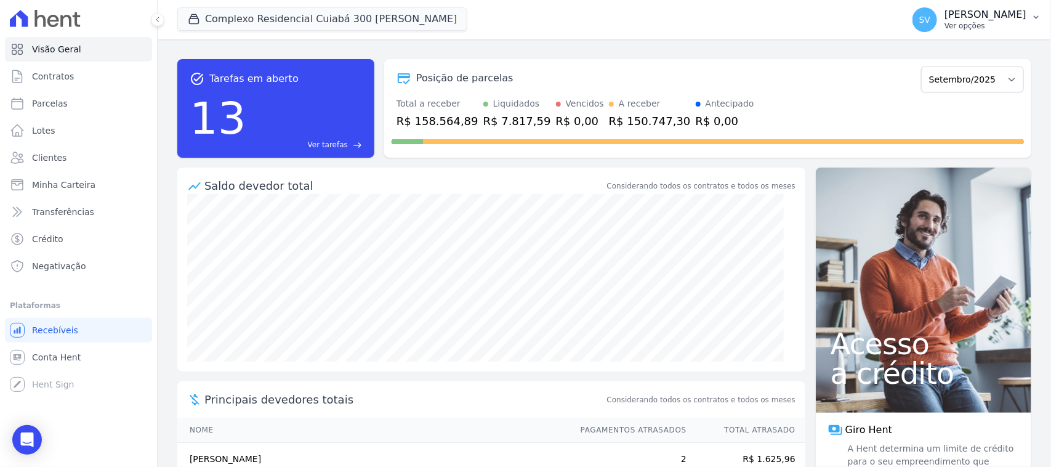
click at [1017, 9] on p "[PERSON_NAME]" at bounding box center [986, 15] width 82 height 12
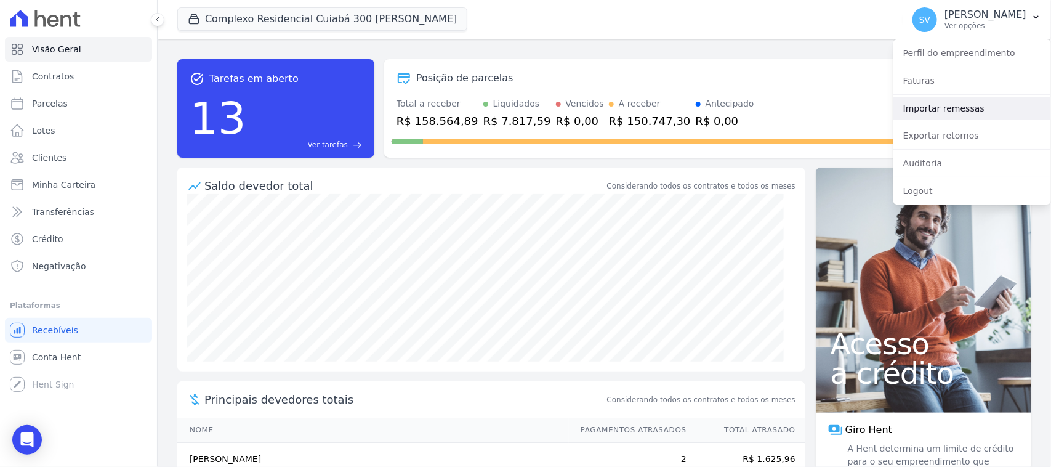
click at [949, 115] on link "Importar remessas" at bounding box center [972, 108] width 158 height 22
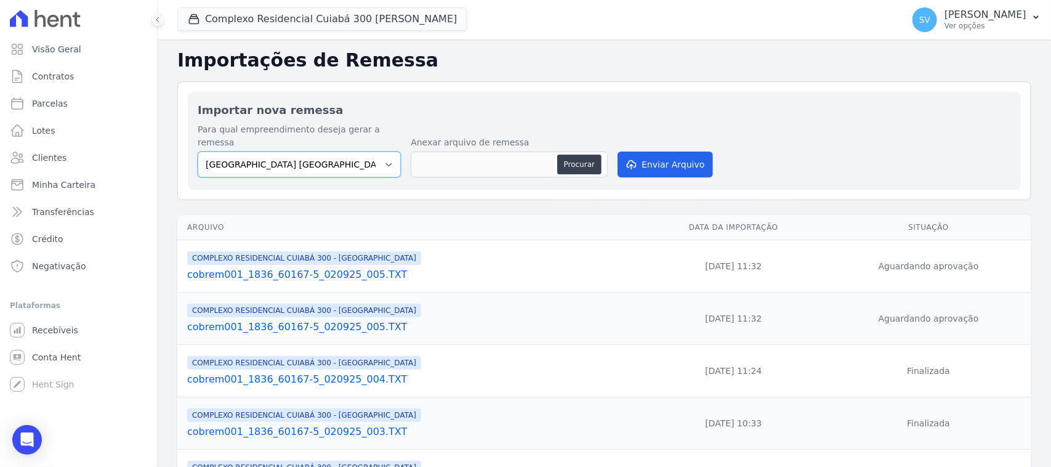
click at [323, 162] on select "[GEOGRAPHIC_DATA] COMPLEXO RESIDENCIAL [GEOGRAPHIC_DATA] 300 - [GEOGRAPHIC_DATA…" at bounding box center [299, 164] width 203 height 26
select select "a999329b-d322-46c5-b2df-9163b092fb9b"
click at [198, 151] on select "[GEOGRAPHIC_DATA] COMPLEXO RESIDENCIAL [GEOGRAPHIC_DATA] 300 - [GEOGRAPHIC_DATA…" at bounding box center [299, 164] width 203 height 26
click at [592, 155] on button "Procurar" at bounding box center [579, 165] width 44 height 20
type input "cobrem001_1836_60167-5_020925_006.TXT"
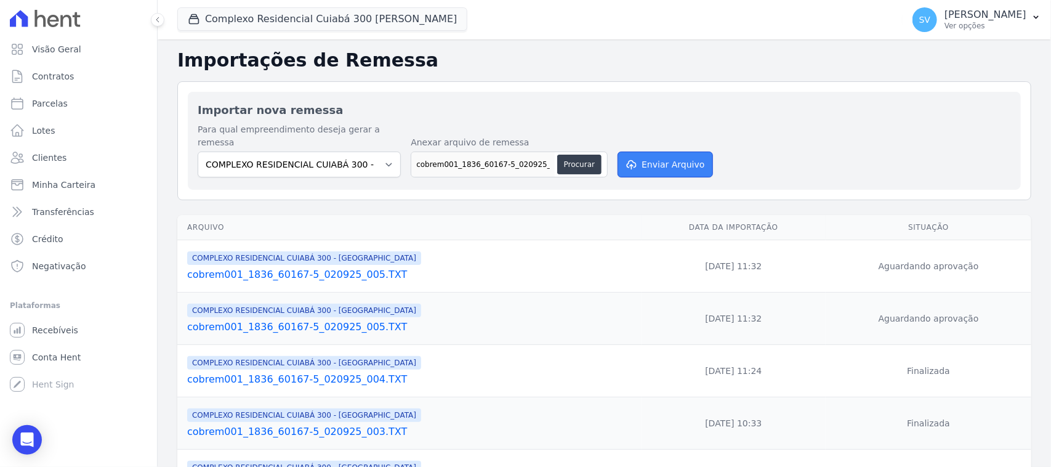
click at [653, 151] on button "Enviar Arquivo" at bounding box center [665, 164] width 95 height 26
click at [356, 151] on select "BAHAMAS EAST VILLAGE COMPLEXO RESIDENCIAL CUIABÁ 300 - JOÃO DE BARRO IBIZA RESI…" at bounding box center [299, 164] width 203 height 26
select select "a999329b-d322-46c5-b2df-9163b092fb9b"
click at [198, 151] on select "BAHAMAS EAST VILLAGE COMPLEXO RESIDENCIAL CUIABÁ 300 - JOÃO DE BARRO IBIZA RESI…" at bounding box center [299, 164] width 203 height 26
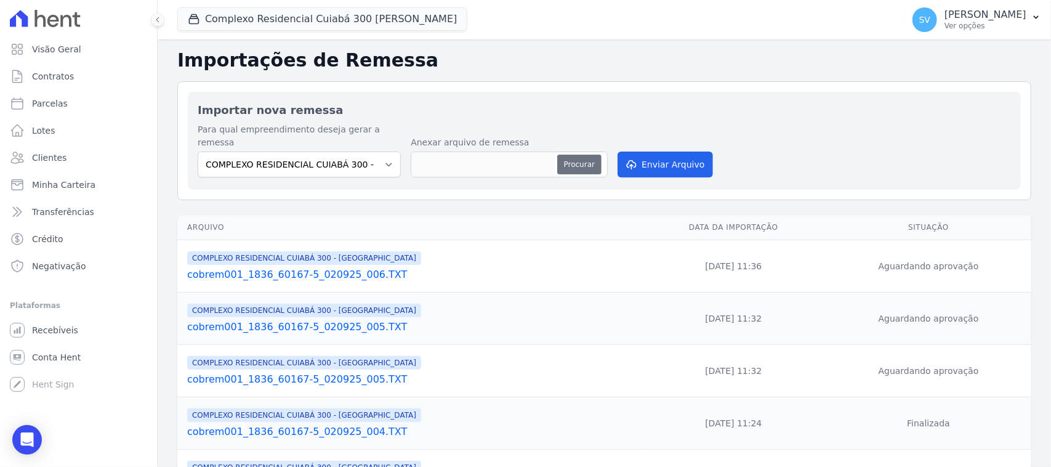
click at [586, 155] on button "Procurar" at bounding box center [579, 165] width 44 height 20
type input "cobrem001_1836_60167-5_020925_007.TXT"
click at [685, 151] on button "Enviar Arquivo" at bounding box center [665, 164] width 95 height 26
